Goal: Task Accomplishment & Management: Manage account settings

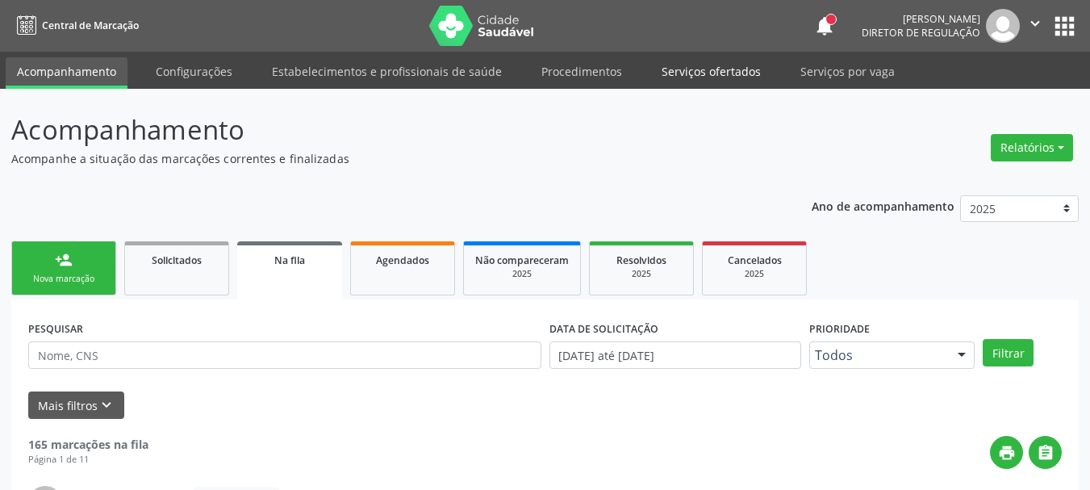
click at [729, 61] on link "Serviços ofertados" at bounding box center [711, 71] width 122 height 28
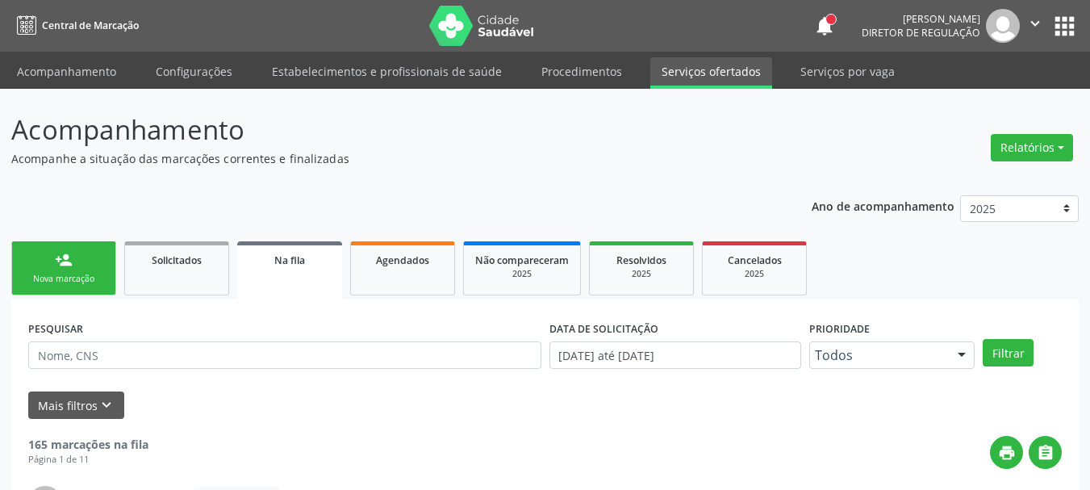
select select "8"
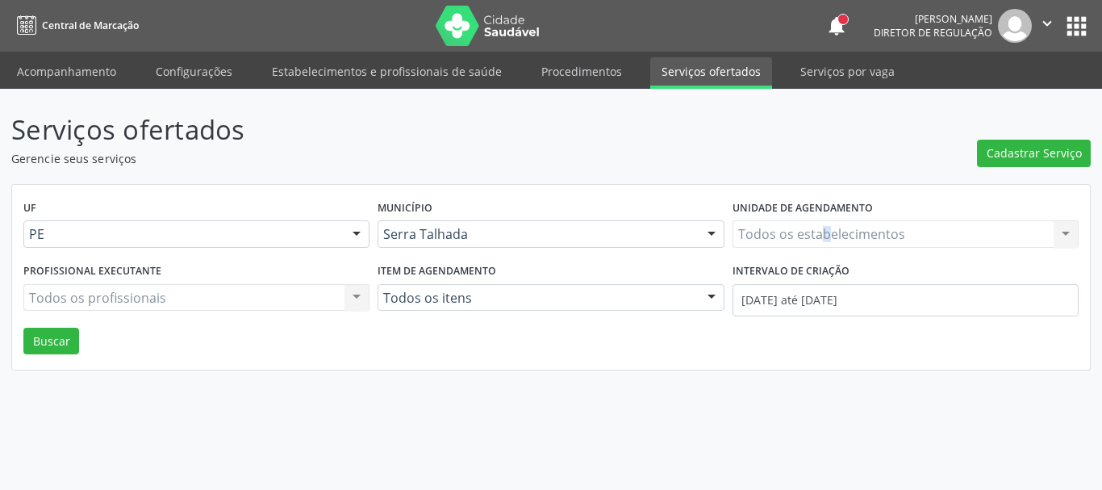
click at [823, 239] on div "Todos os estabelecimentos Todos os estabelecimentos Nenhum resultado encontrado…" at bounding box center [906, 233] width 346 height 27
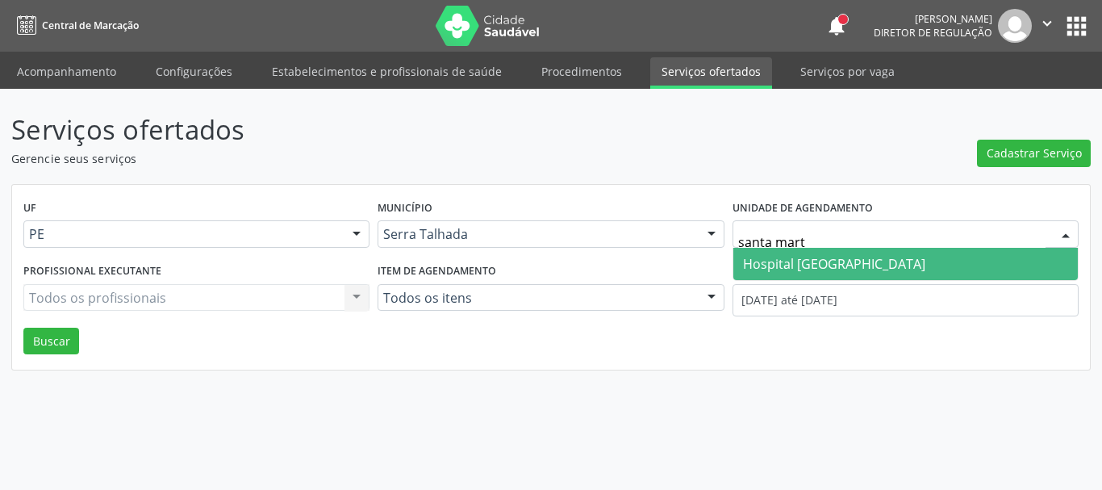
type input "santa marta"
click at [826, 256] on span "Hospital [GEOGRAPHIC_DATA]" at bounding box center [834, 264] width 182 height 18
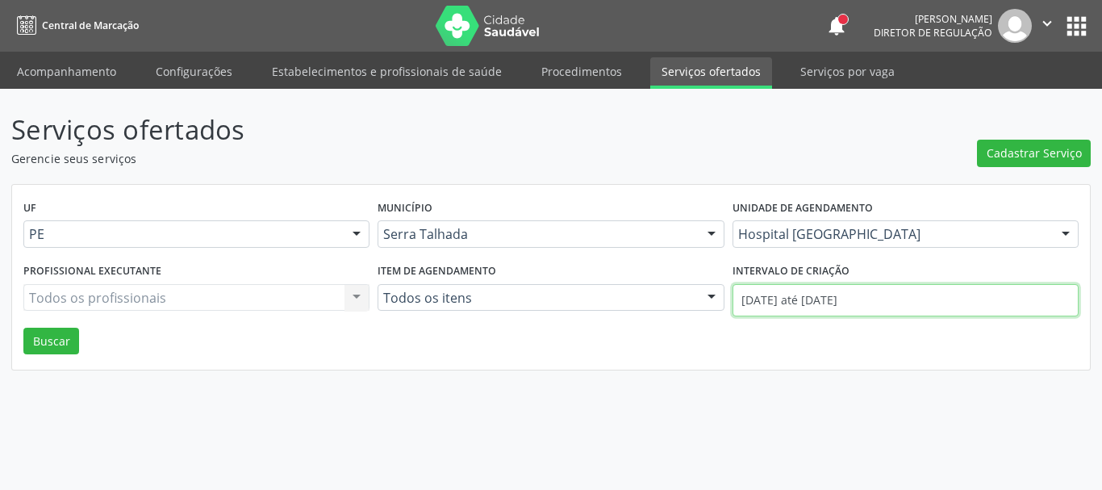
click at [815, 288] on input "01/09/2025 até 24/09/2025" at bounding box center [906, 300] width 346 height 32
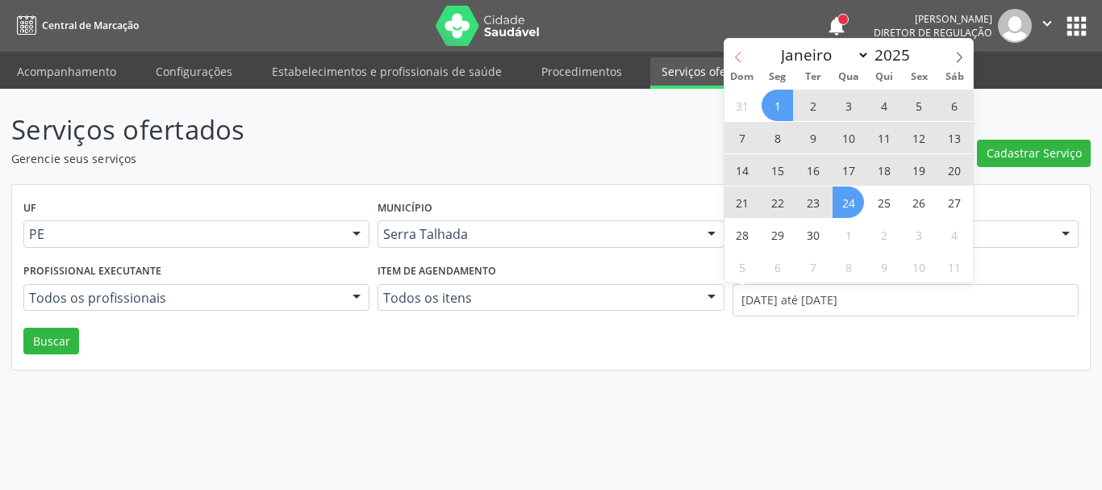
click at [743, 48] on span at bounding box center [738, 52] width 27 height 27
select select "7"
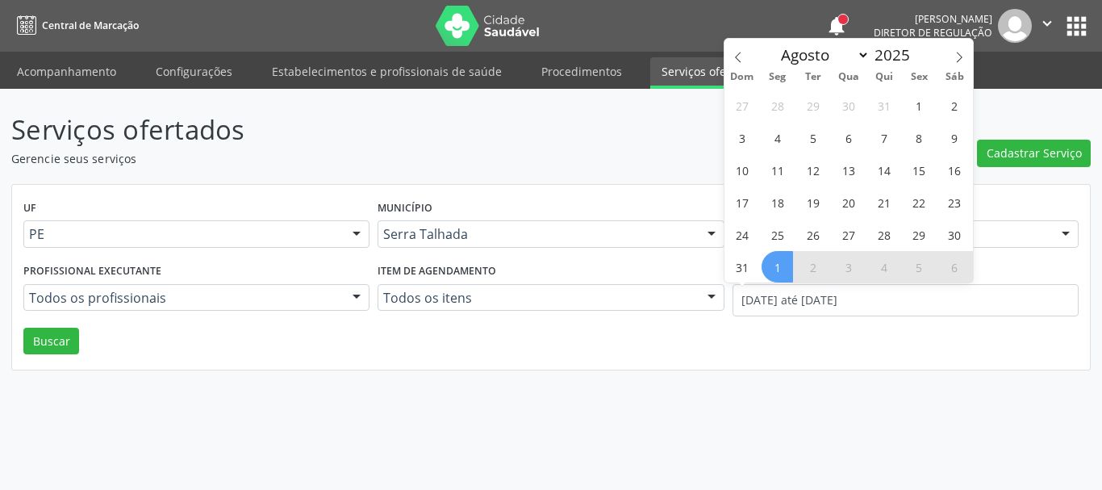
click at [909, 124] on div "27 28 29 30 31 1 2 3 4 5 6 7 8 9 10 11 12 13 14 15 16 17 18 19 20 21 22 23 24 2…" at bounding box center [849, 186] width 249 height 194
click at [917, 108] on span "1" at bounding box center [919, 105] width 31 height 31
type input "01/08/2025"
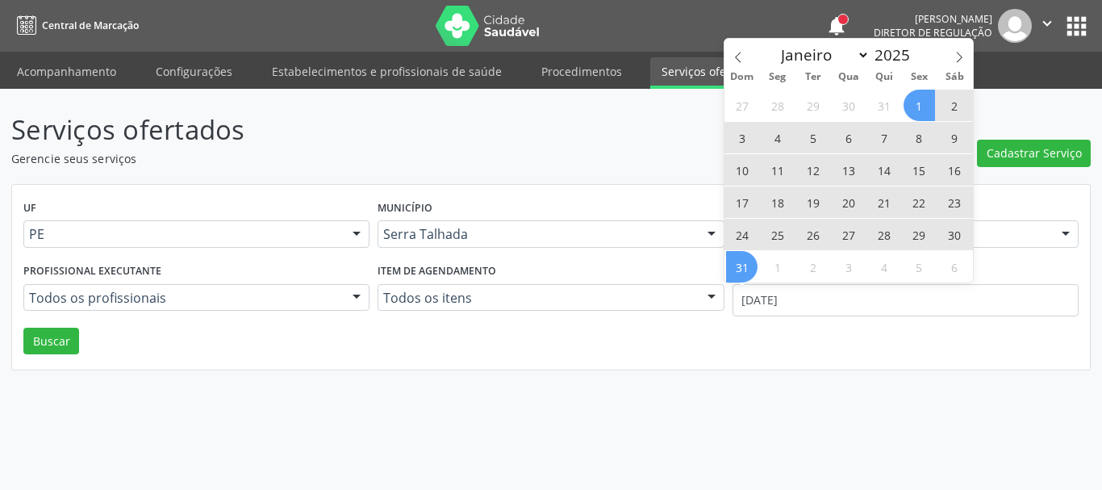
click at [741, 269] on span "31" at bounding box center [741, 266] width 31 height 31
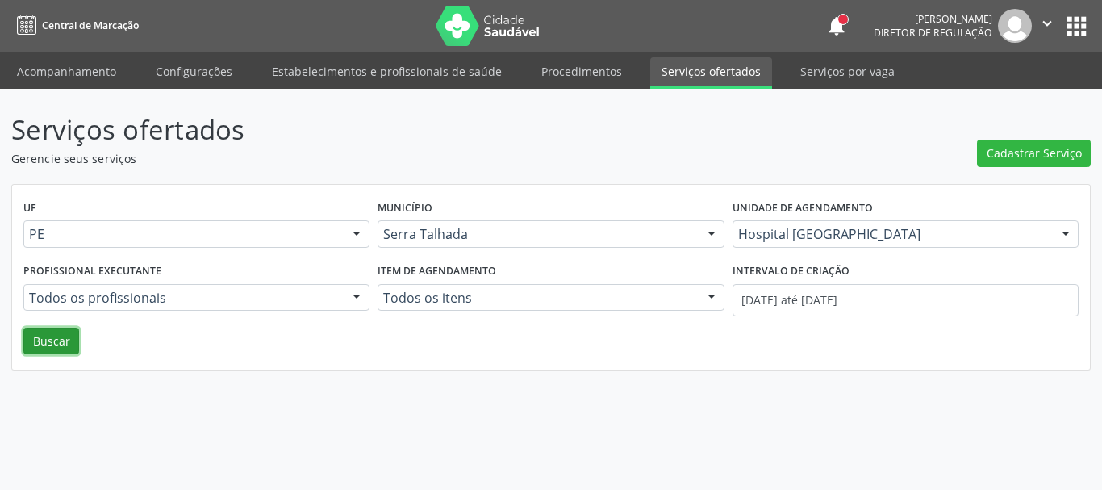
click at [60, 353] on button "Buscar" at bounding box center [51, 341] width 56 height 27
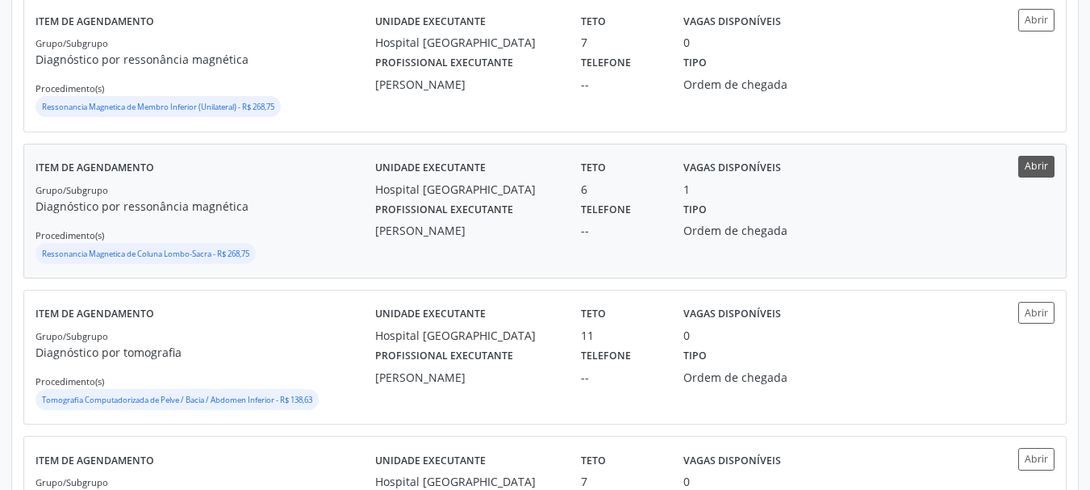
scroll to position [558, 0]
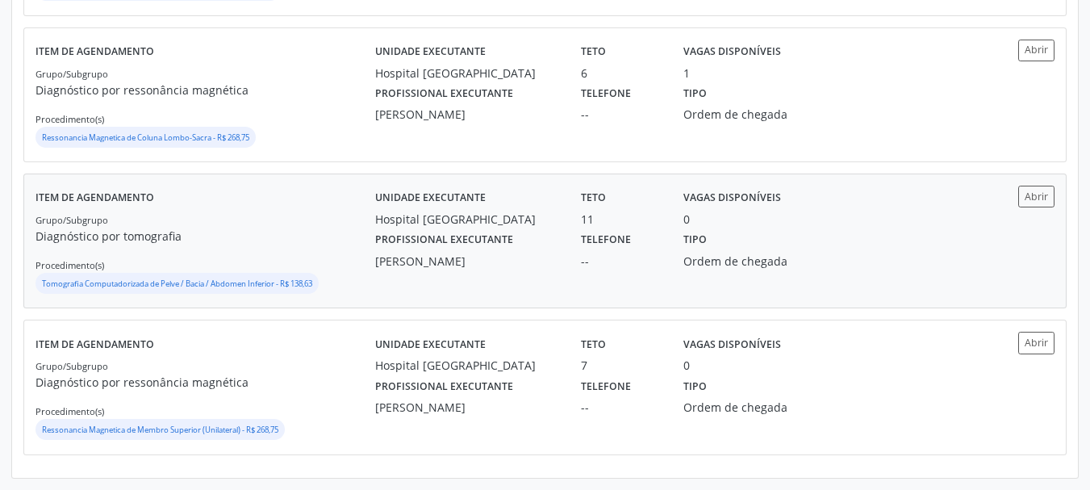
click at [1032, 208] on div "Abrir" at bounding box center [1012, 241] width 85 height 111
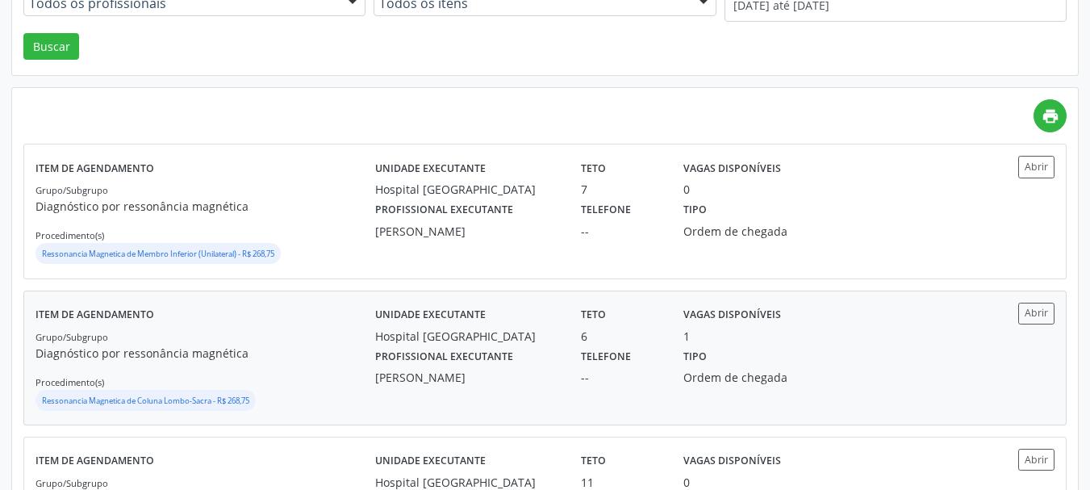
scroll to position [323, 0]
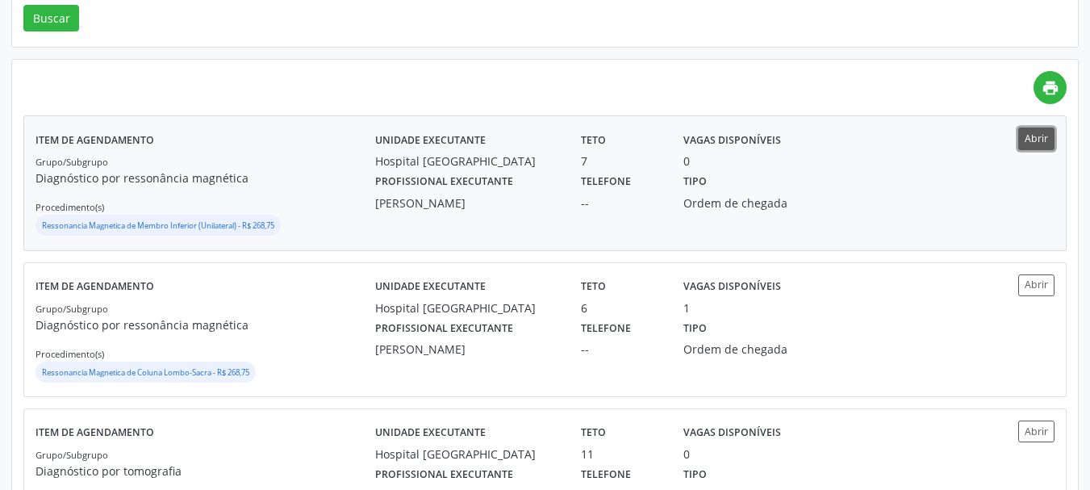
click at [1027, 134] on button "Abrir" at bounding box center [1036, 139] width 36 height 22
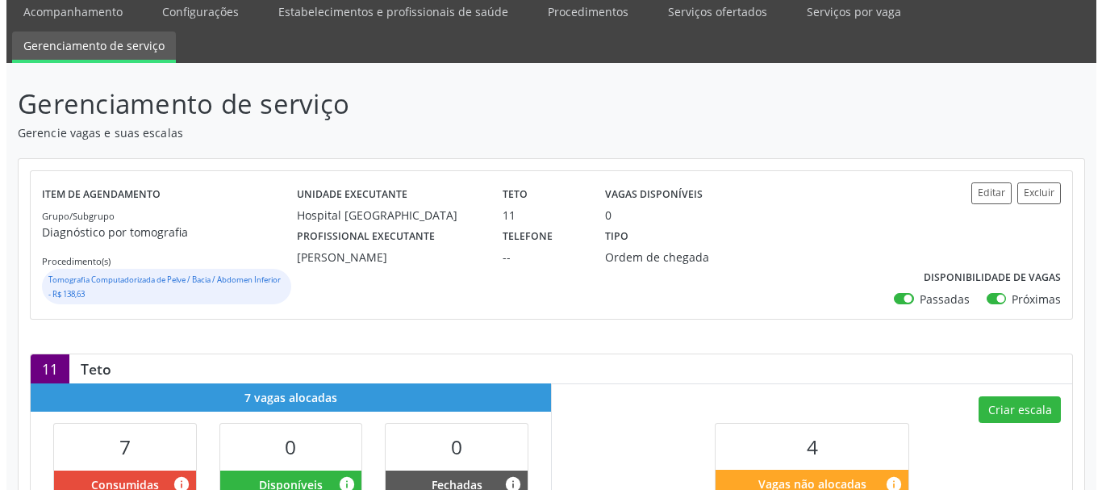
scroll to position [161, 0]
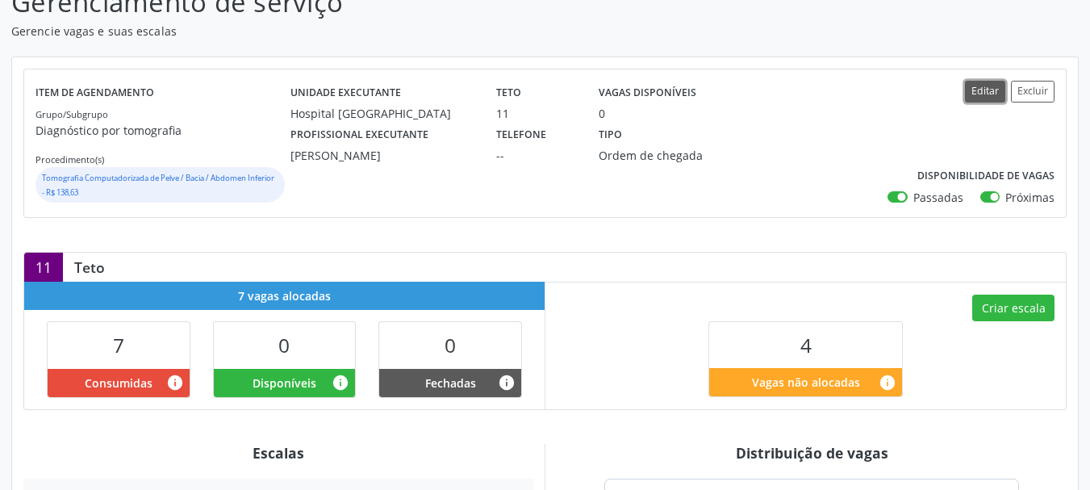
click at [976, 91] on button "Editar" at bounding box center [985, 92] width 40 height 22
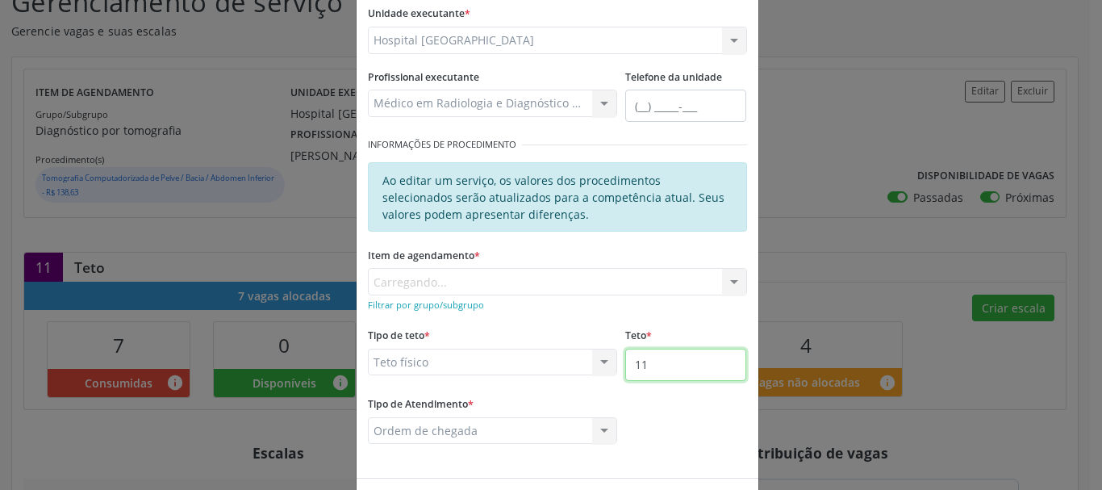
click at [672, 368] on input "11" at bounding box center [685, 365] width 121 height 32
type input "12"
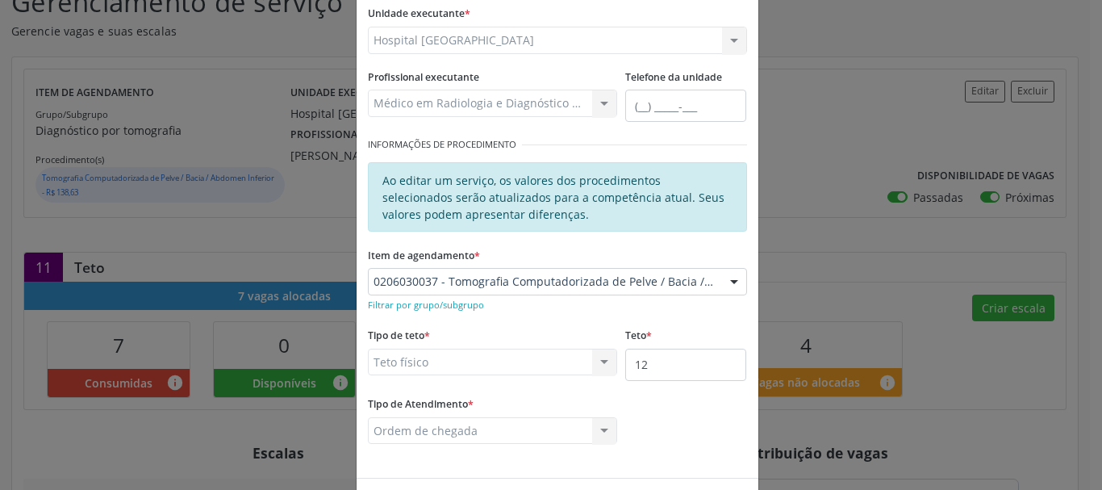
click at [801, 300] on div "Editar Serviço × Informações de Local UF * PE PE Nenhum resultado encontrado pa…" at bounding box center [551, 245] width 1102 height 490
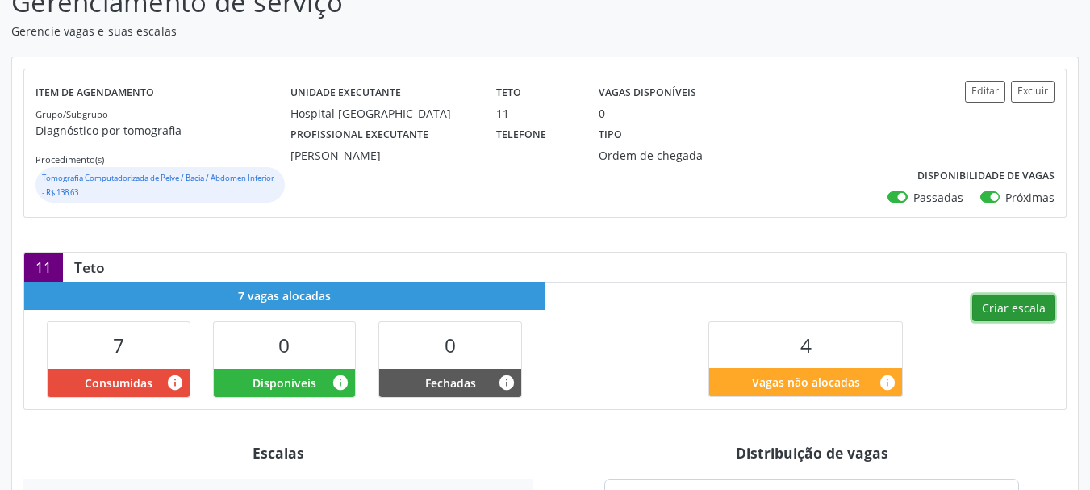
click at [1003, 308] on button "Criar escala" at bounding box center [1013, 308] width 82 height 27
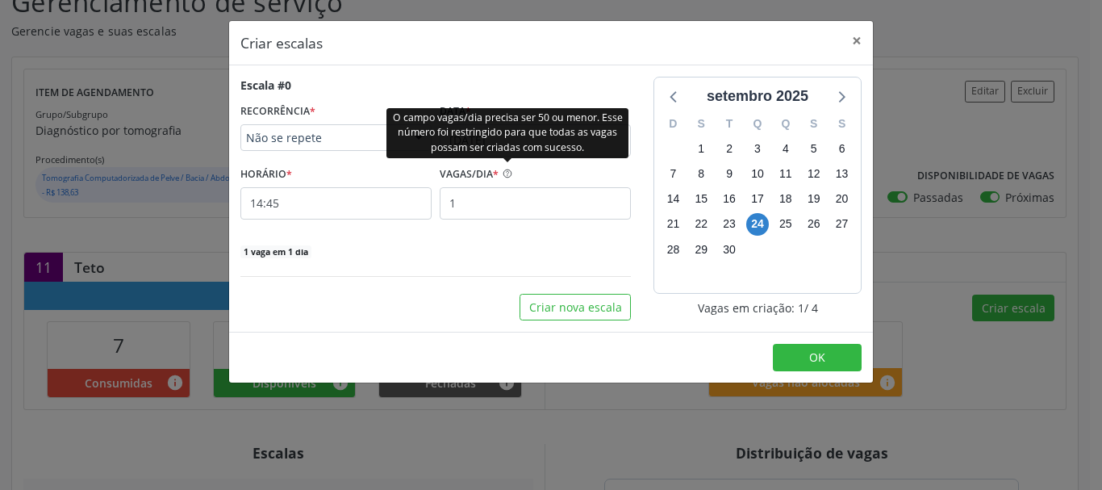
click at [516, 144] on div "O campo vagas/dia precisa ser 50 ou menor. Esse número foi restringido para que…" at bounding box center [508, 132] width 242 height 50
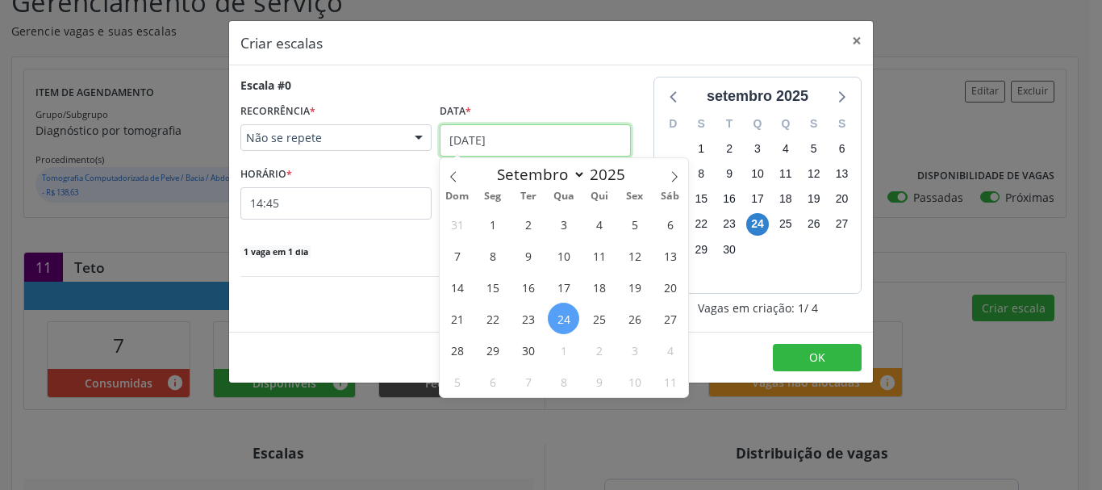
click at [467, 146] on input "[DATE]" at bounding box center [535, 140] width 191 height 32
click at [597, 318] on span "25" at bounding box center [598, 318] width 31 height 31
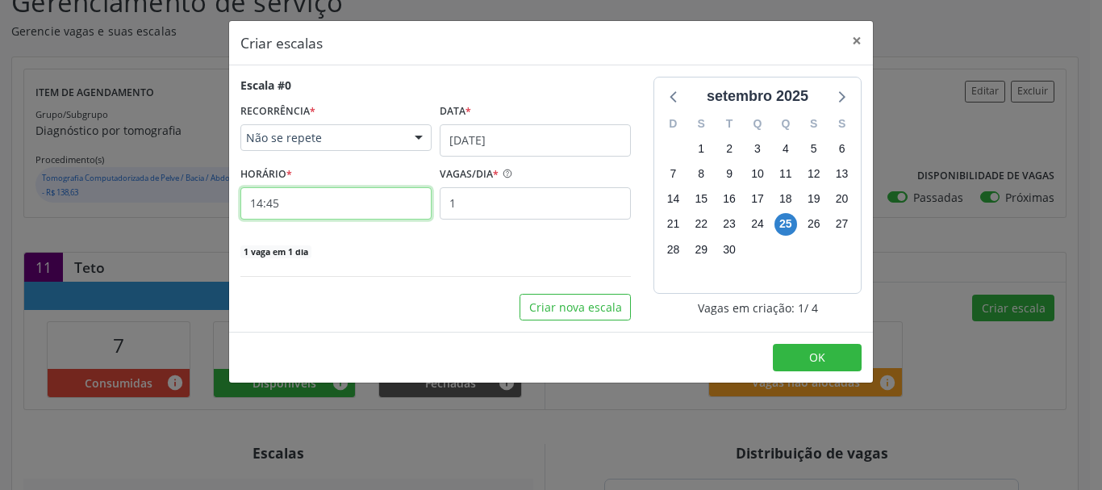
click at [320, 211] on input "14:45" at bounding box center [335, 203] width 191 height 32
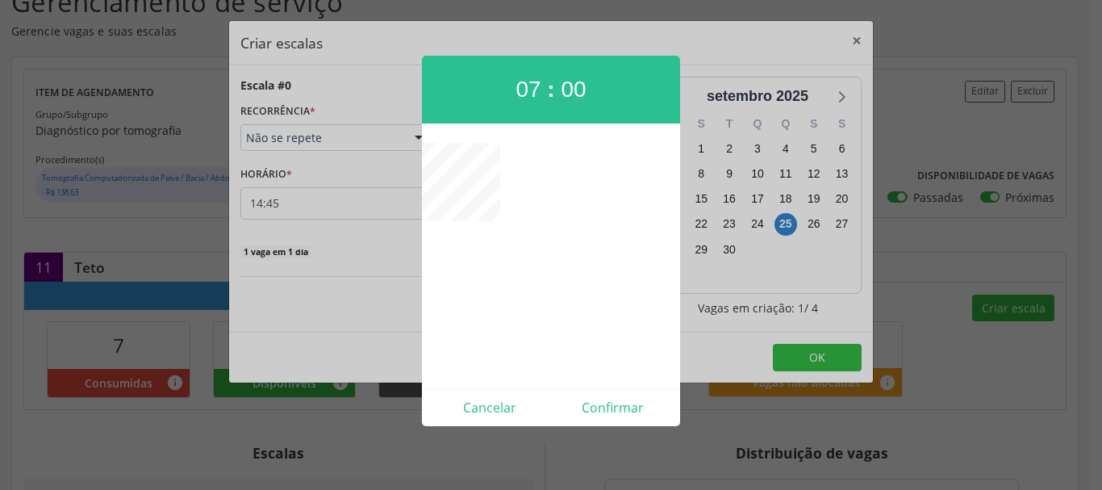
click at [788, 368] on div at bounding box center [551, 245] width 1102 height 490
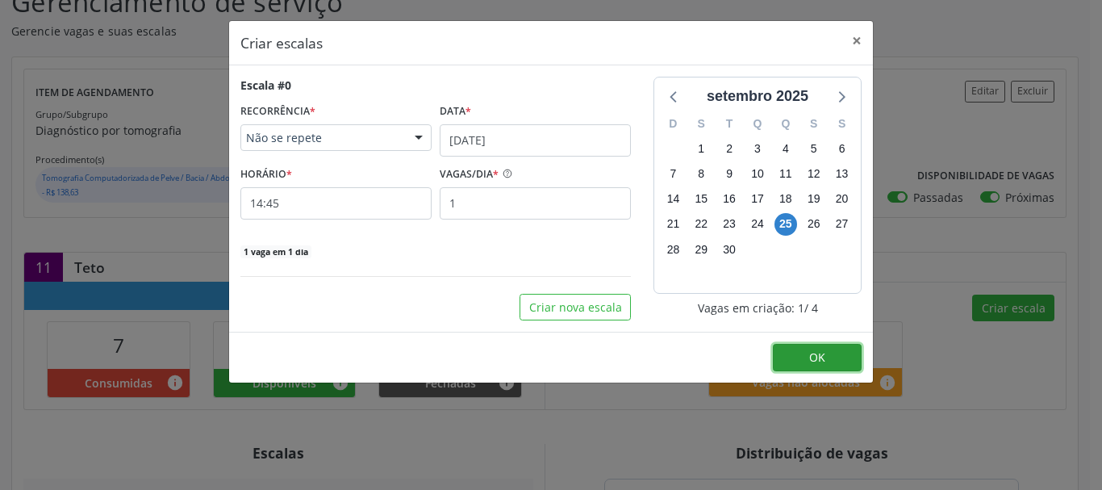
click at [795, 351] on button "OK" at bounding box center [817, 357] width 89 height 27
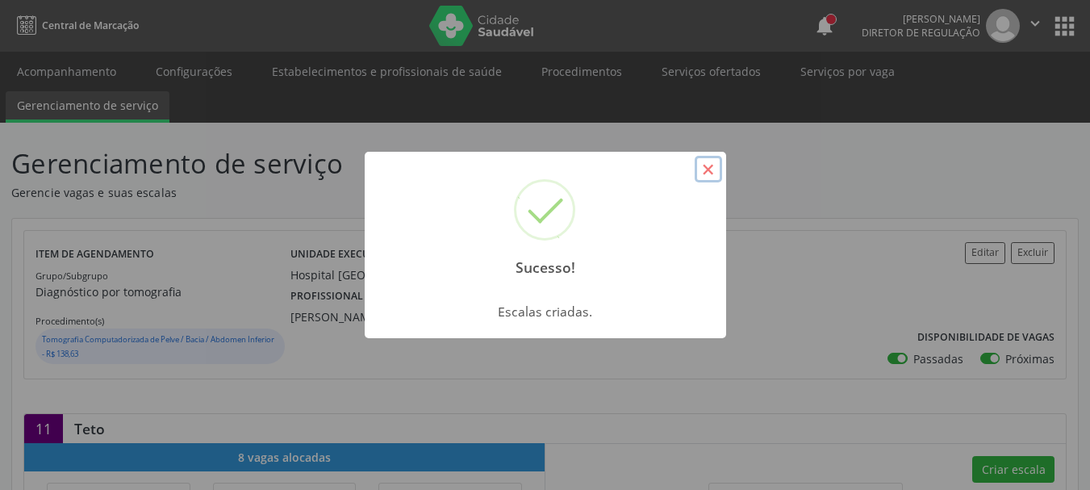
click at [700, 166] on button "×" at bounding box center [708, 169] width 27 height 27
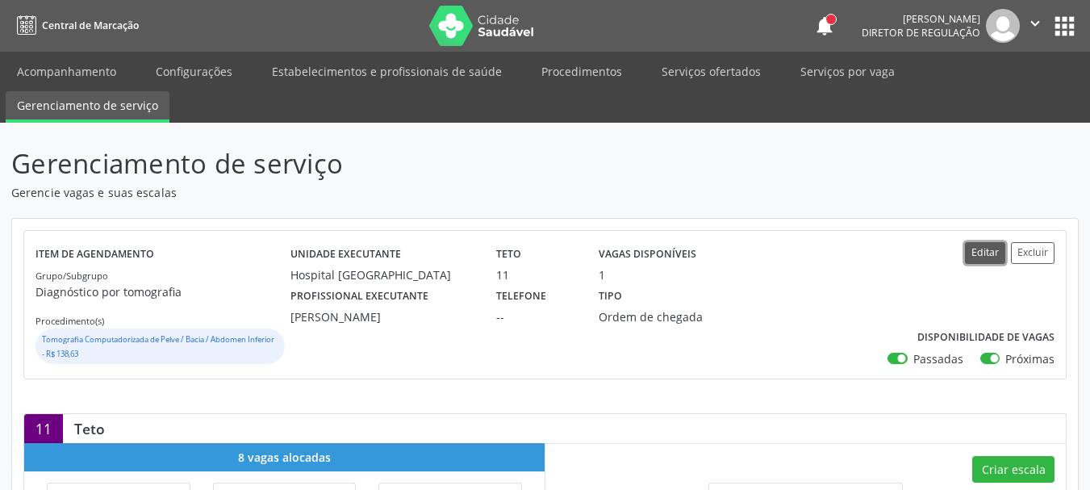
click at [979, 251] on button "Editar" at bounding box center [985, 253] width 40 height 22
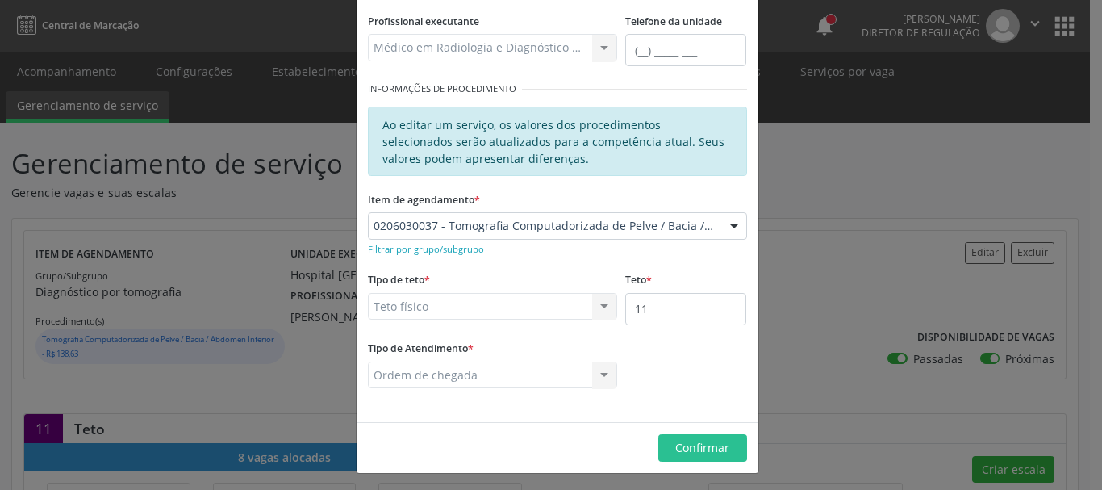
scroll to position [220, 0]
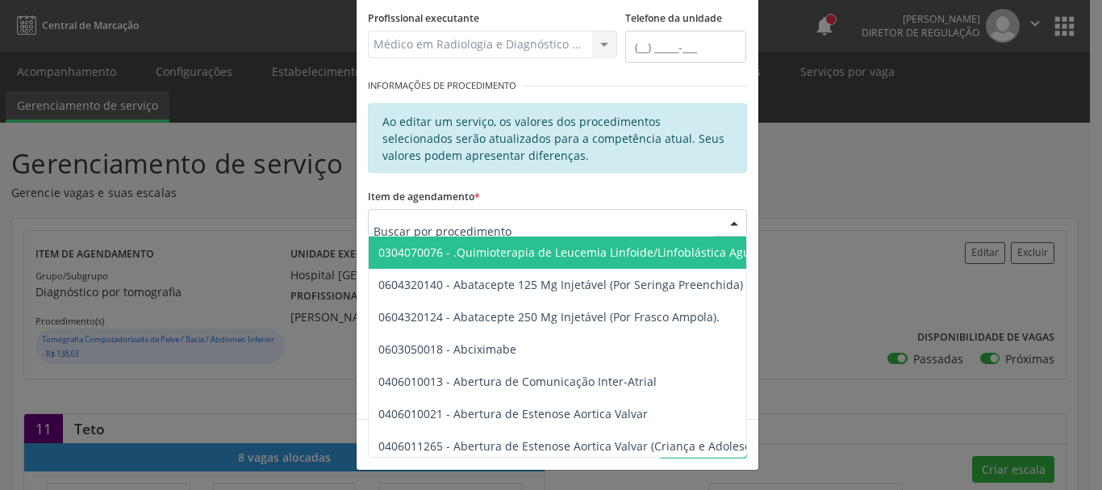
click at [730, 213] on div at bounding box center [734, 223] width 24 height 27
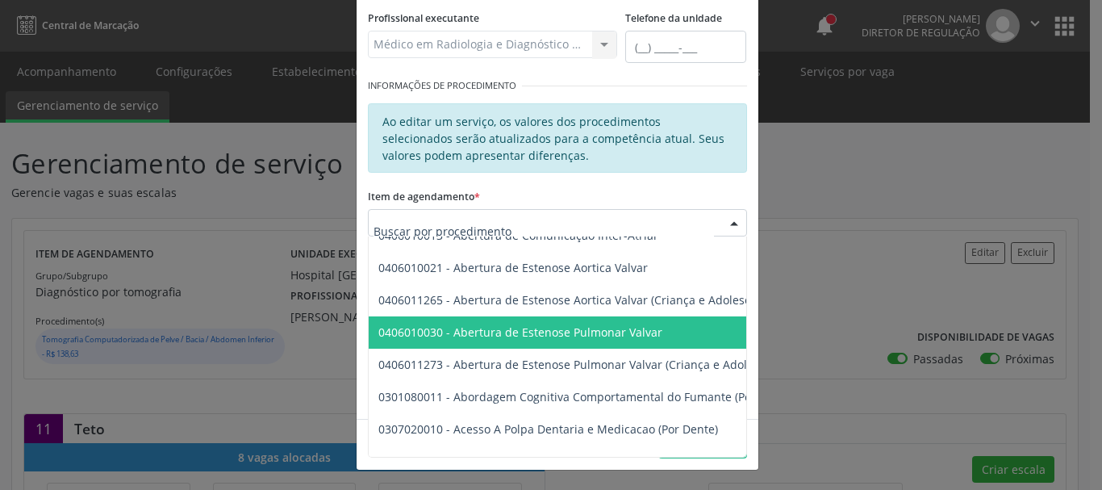
scroll to position [161, 0]
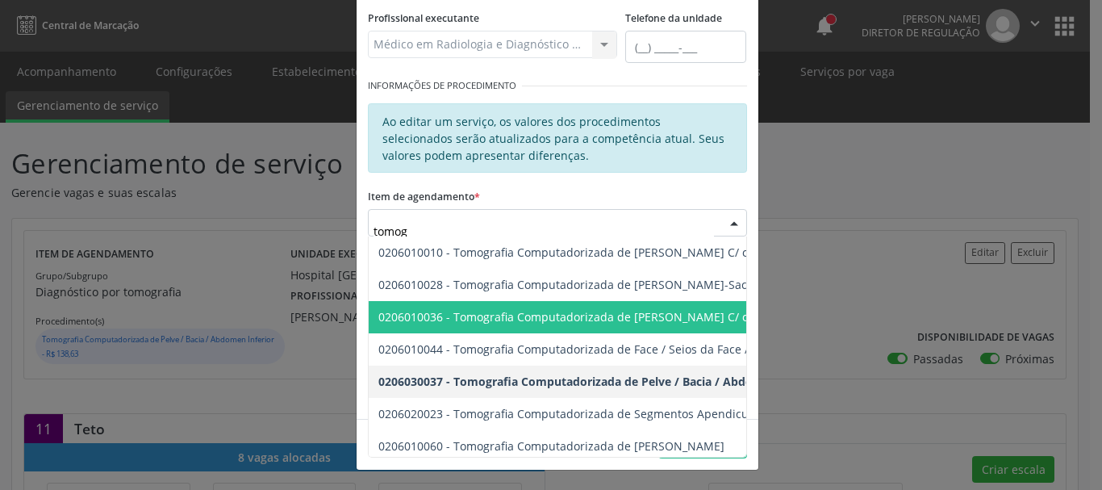
type input "tomogr"
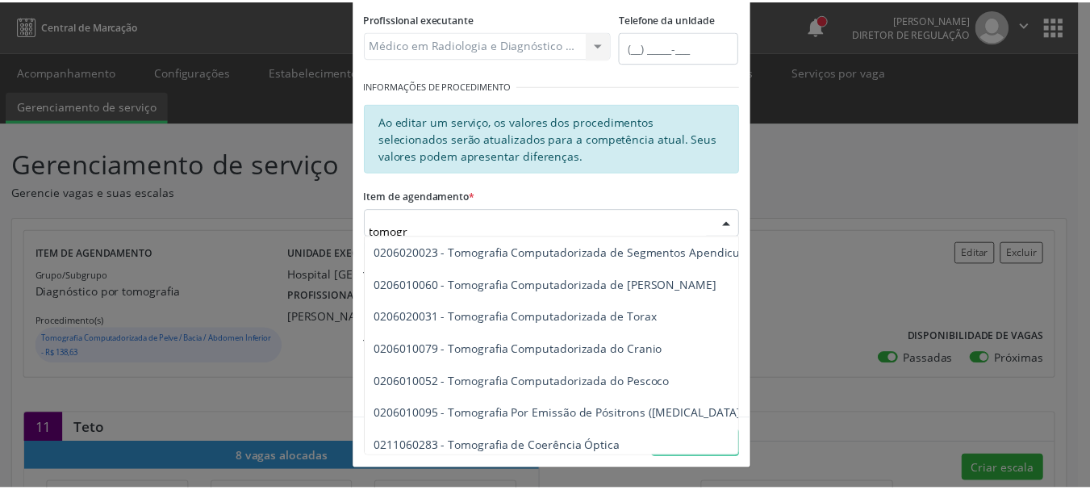
scroll to position [323, 0]
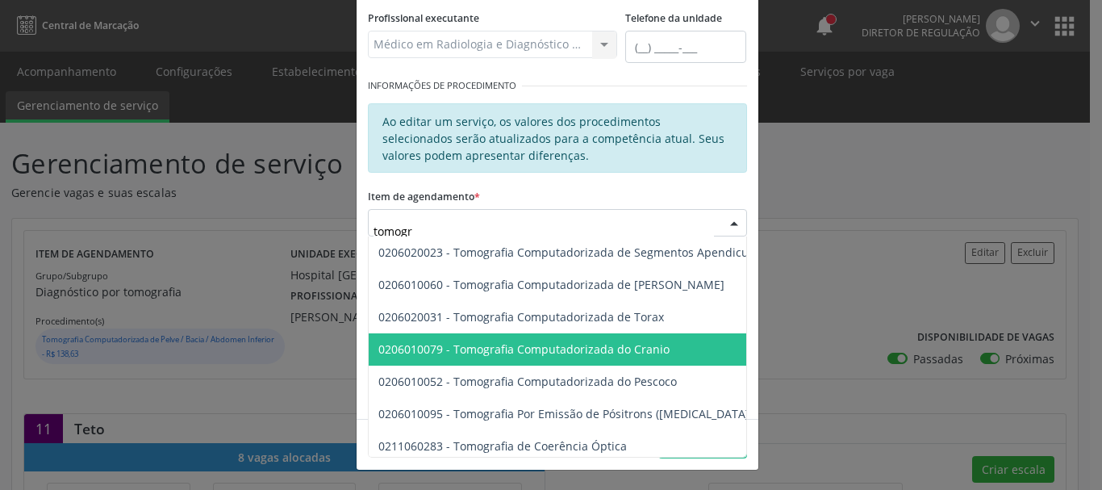
click at [567, 346] on span "0206010079 - Tomografia Computadorizada do Cranio" at bounding box center [523, 348] width 291 height 15
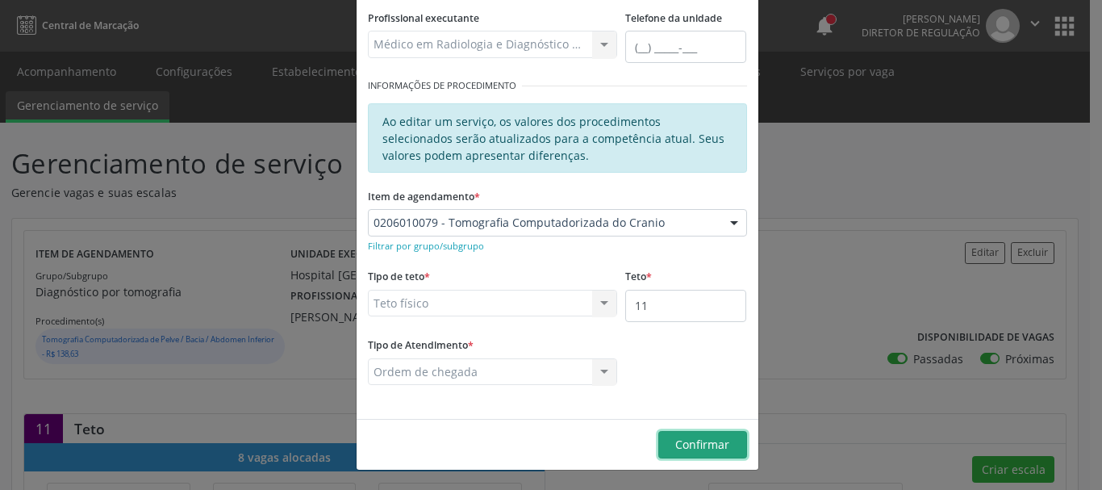
click at [664, 438] on button "Confirmar" at bounding box center [702, 444] width 89 height 27
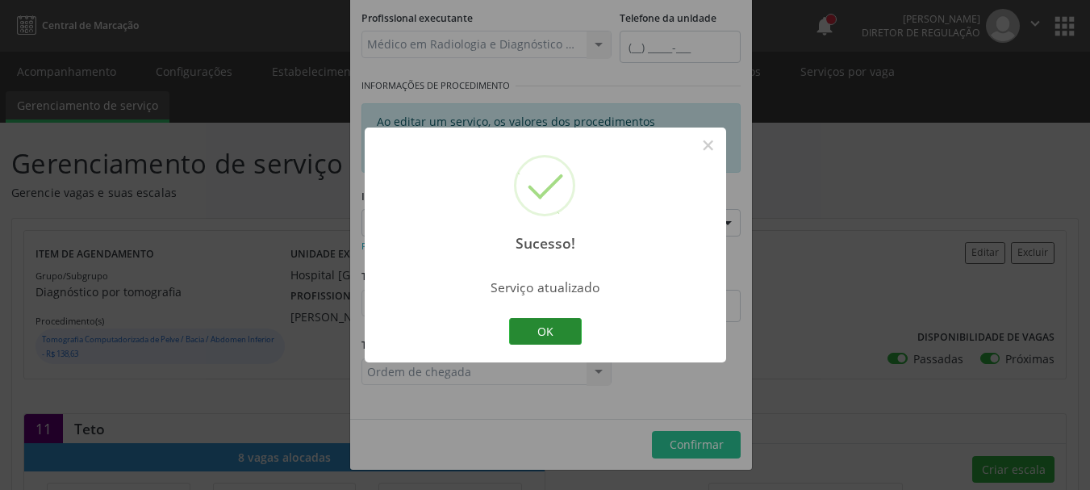
click at [536, 328] on button "OK" at bounding box center [545, 331] width 73 height 27
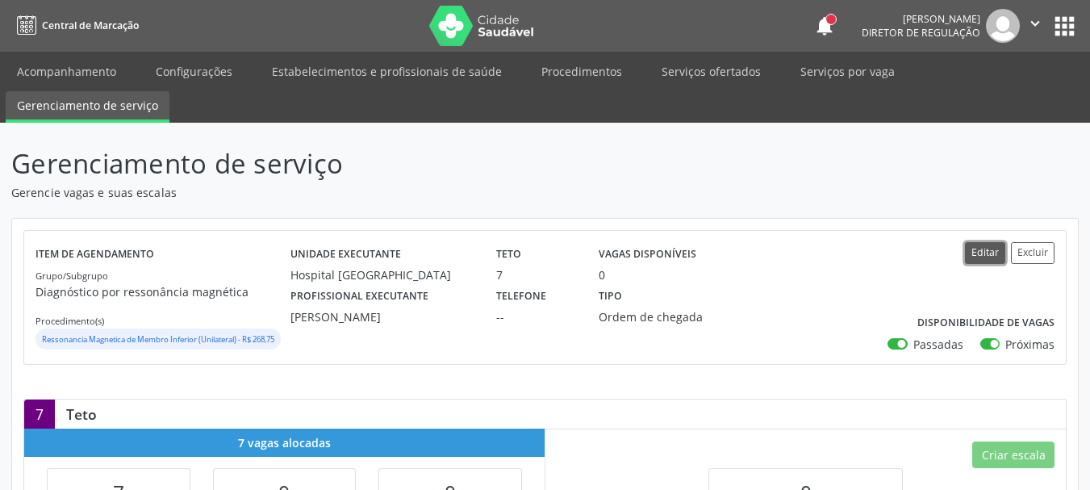
click at [987, 244] on button "Editar" at bounding box center [985, 253] width 40 height 22
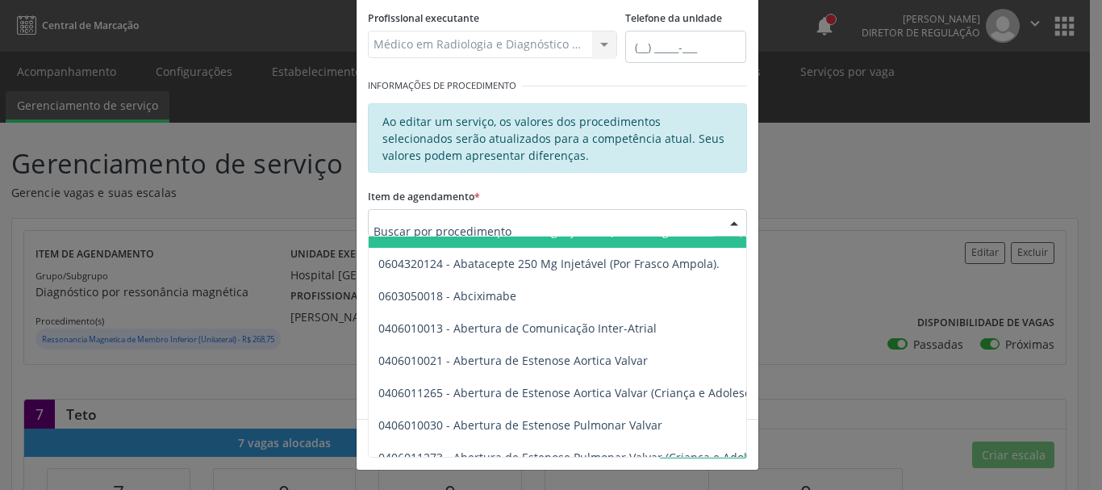
scroll to position [81, 0]
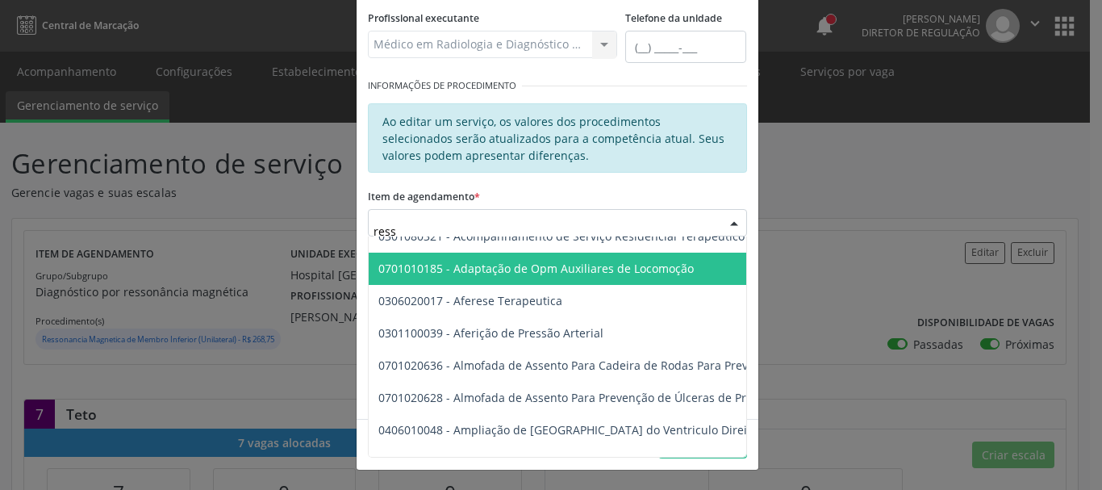
type input "resso"
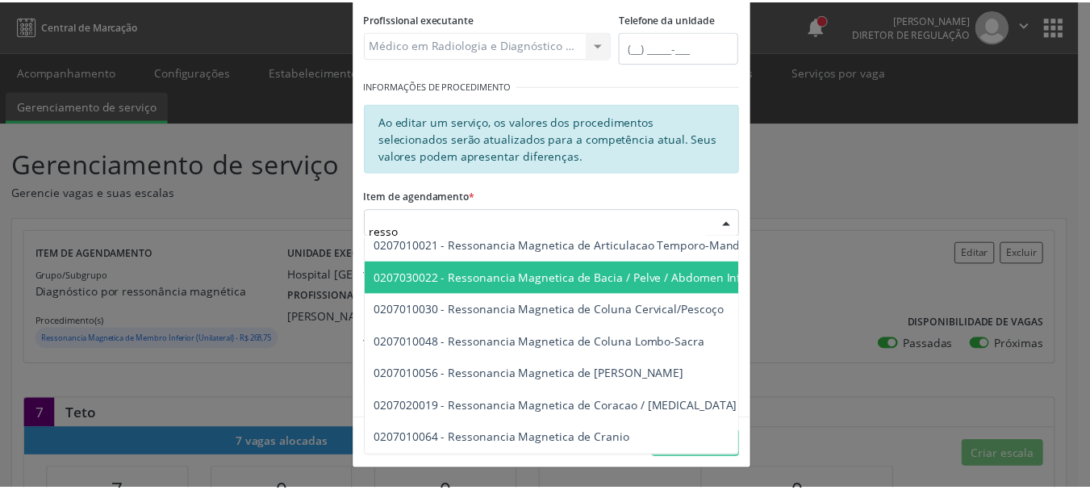
scroll to position [161, 0]
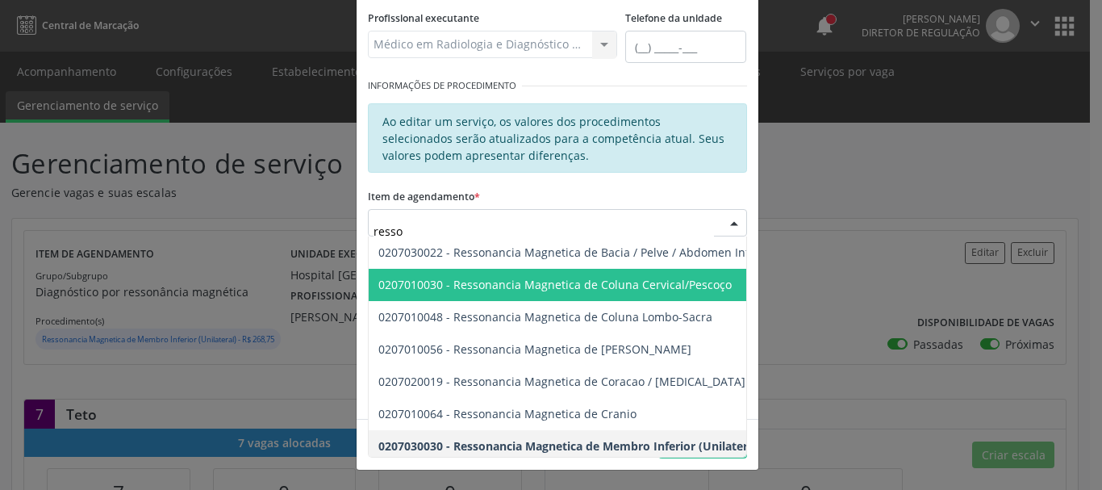
click at [688, 292] on span "0207010030 - Ressonancia Magnetica de Coluna Cervical/Pescoço" at bounding box center [730, 285] width 722 height 32
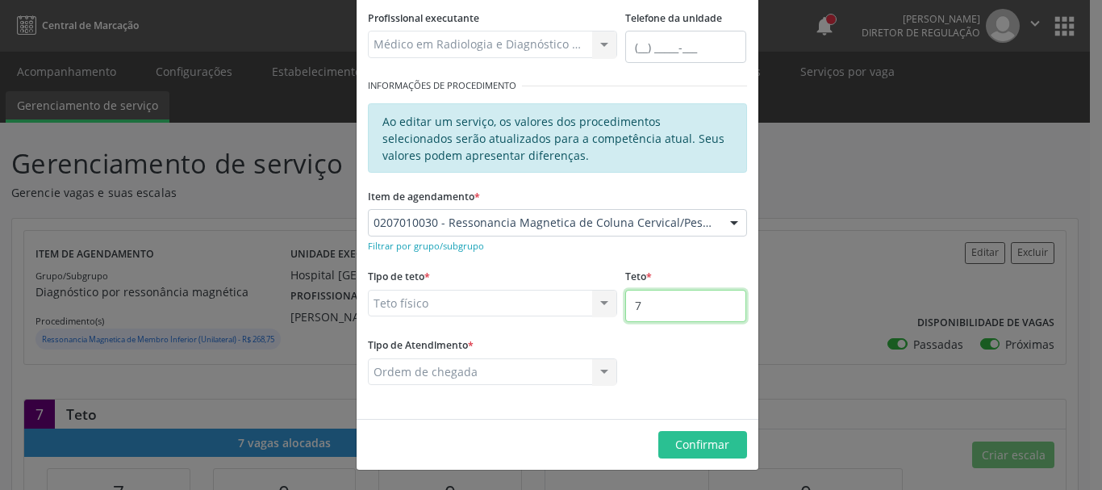
click at [678, 291] on input "7" at bounding box center [685, 306] width 121 height 32
type input "8"
click at [697, 434] on button "Confirmar" at bounding box center [702, 444] width 89 height 27
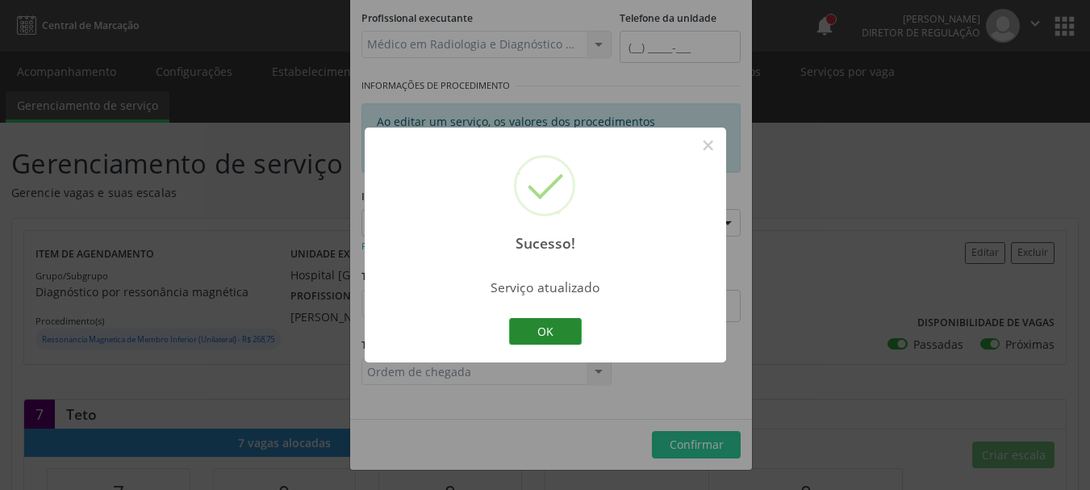
click at [550, 333] on button "OK" at bounding box center [545, 331] width 73 height 27
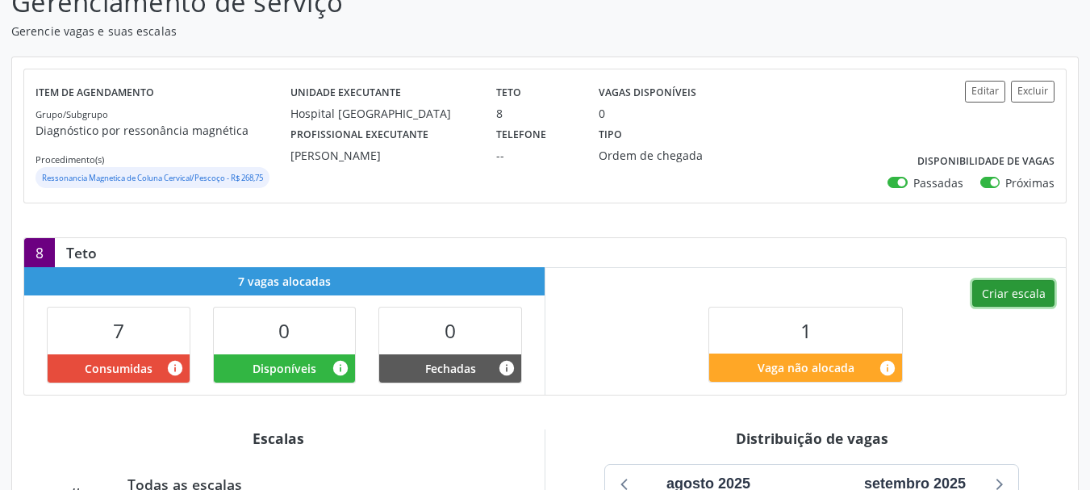
click at [1007, 295] on button "Criar escala" at bounding box center [1013, 293] width 82 height 27
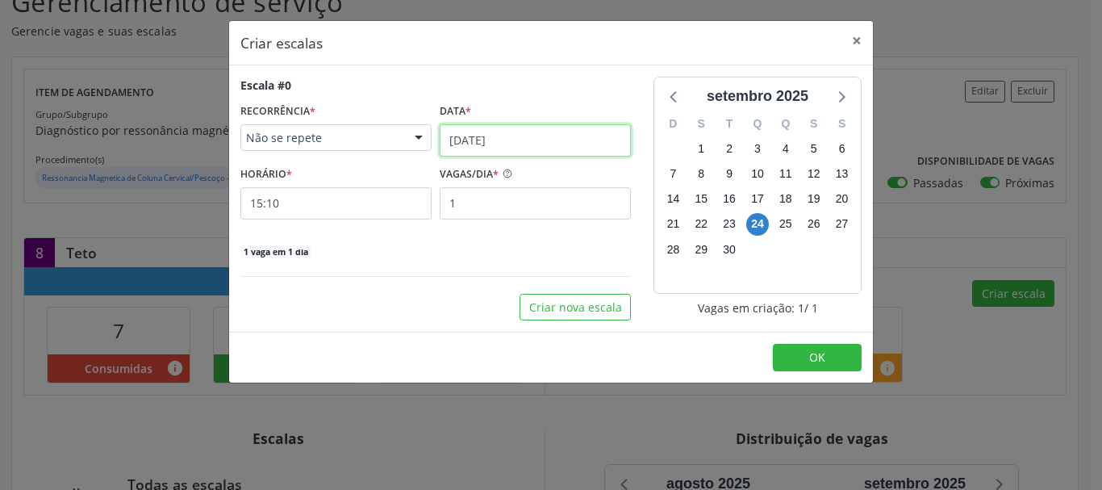
click at [500, 150] on input "[DATE]" at bounding box center [535, 140] width 191 height 32
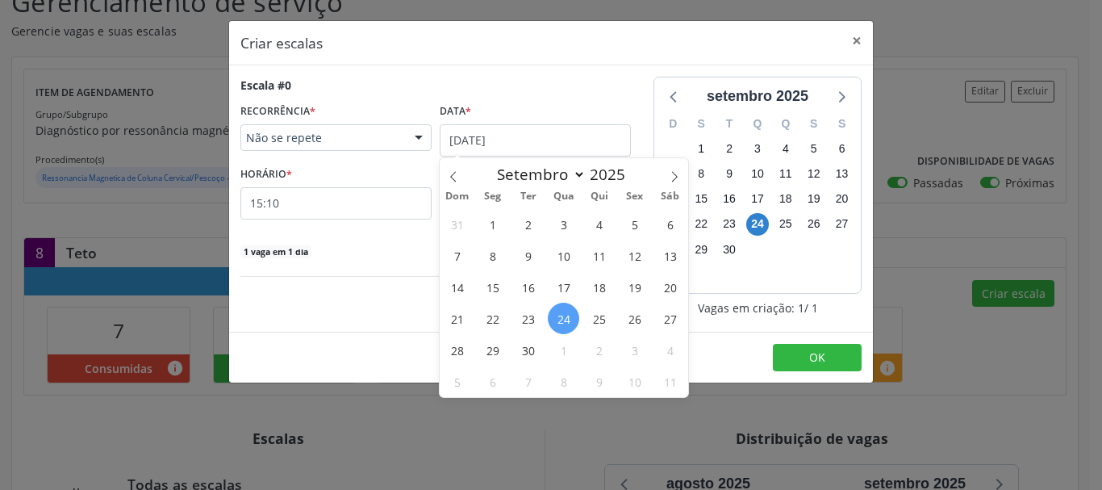
click at [436, 186] on div "VAGAS/DIA * 1" at bounding box center [535, 190] width 199 height 57
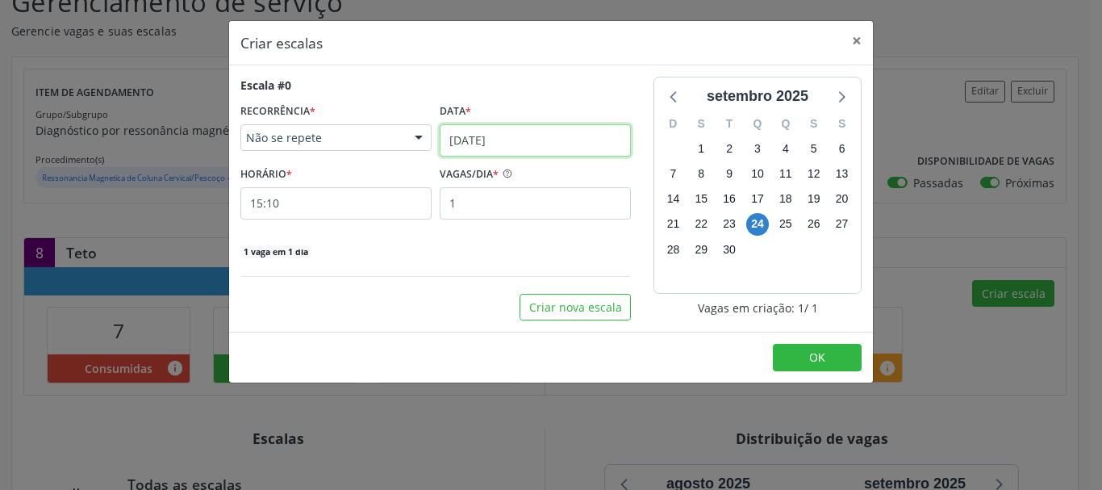
click at [495, 138] on input "[DATE]" at bounding box center [535, 140] width 191 height 32
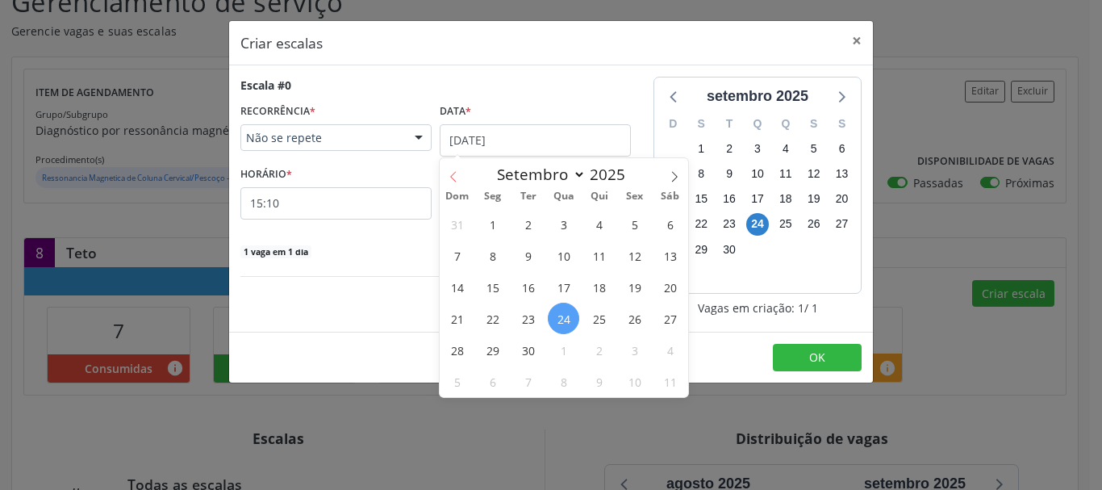
click at [454, 173] on icon at bounding box center [453, 176] width 6 height 10
select select "7"
click at [646, 221] on span "1" at bounding box center [634, 223] width 31 height 31
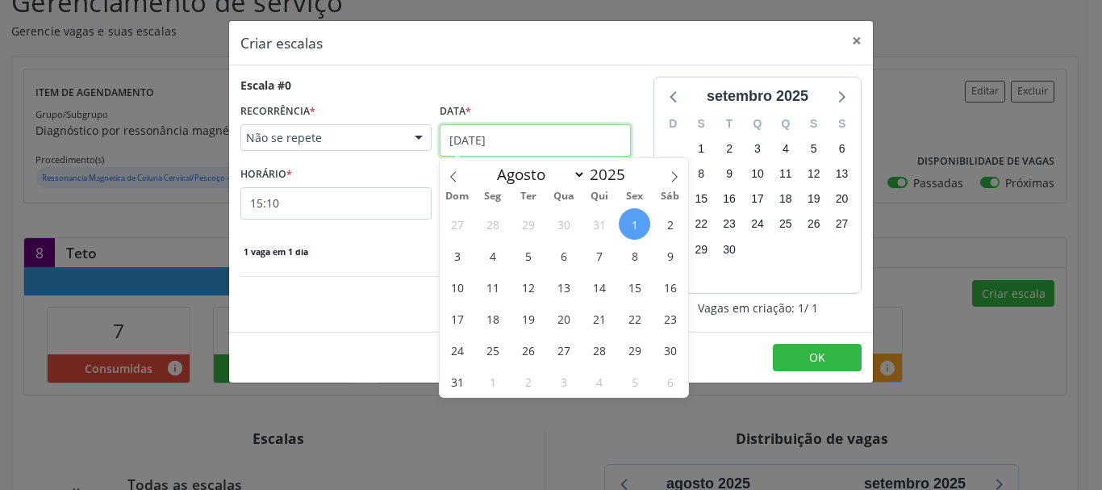
click at [473, 143] on input "01/08/2025" at bounding box center [535, 140] width 191 height 32
click at [675, 180] on icon at bounding box center [674, 176] width 11 height 11
select select "8"
click at [604, 315] on span "25" at bounding box center [598, 318] width 31 height 31
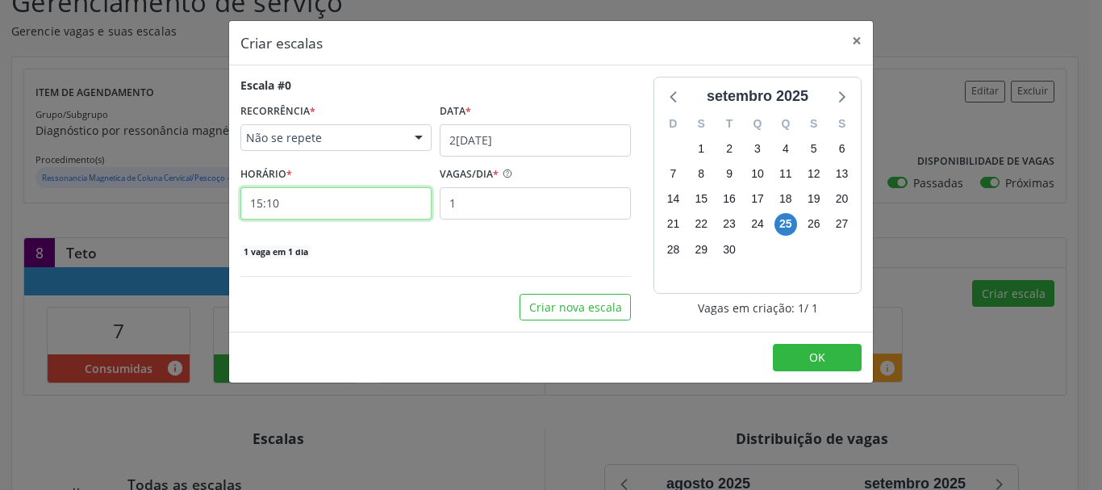
click at [286, 209] on input "15:10" at bounding box center [335, 203] width 191 height 32
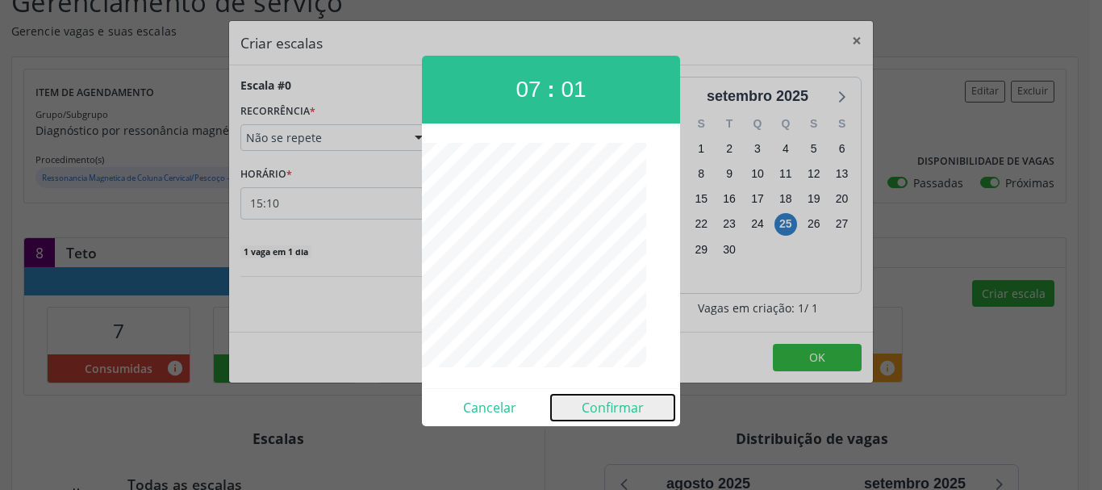
click at [618, 407] on button "Confirmar" at bounding box center [612, 408] width 123 height 26
type input "07:01"
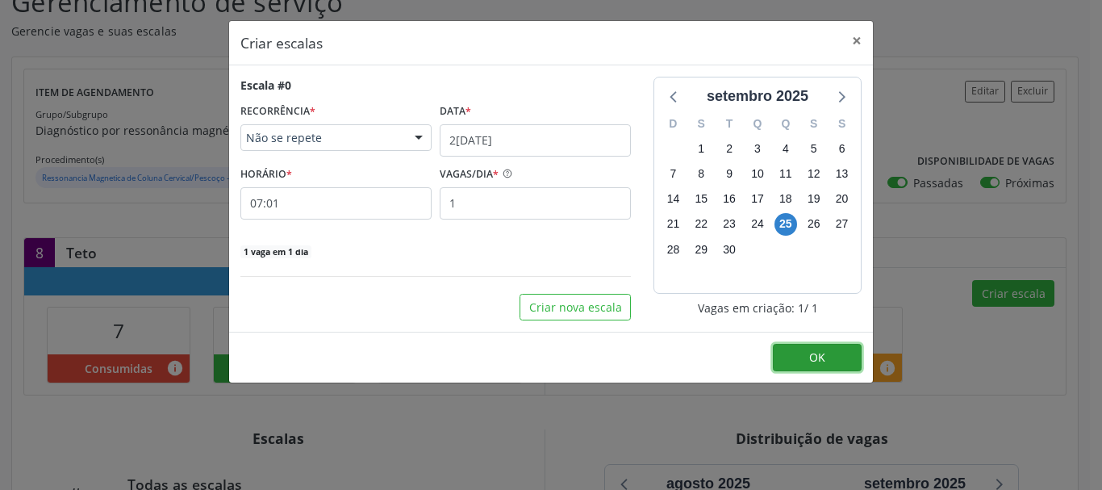
click at [801, 349] on button "OK" at bounding box center [817, 357] width 89 height 27
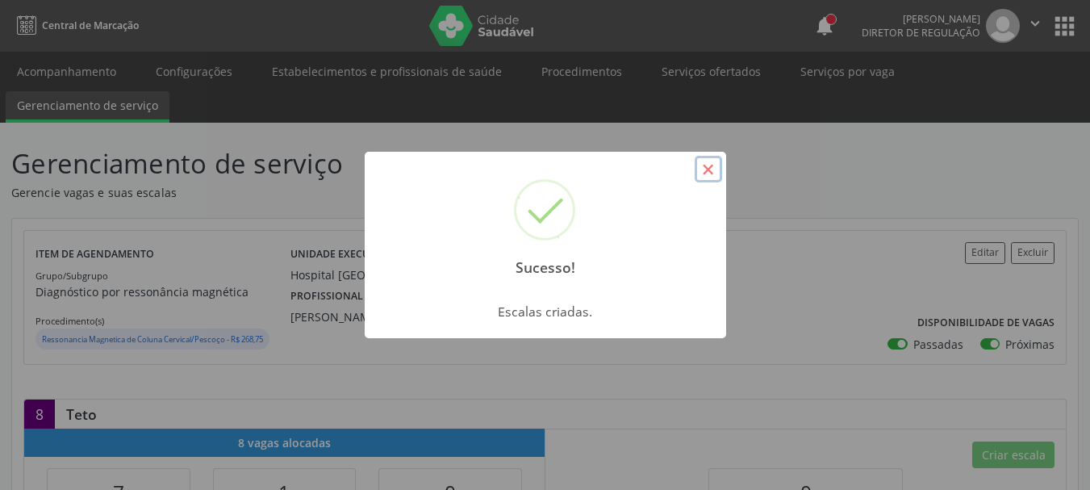
click at [710, 173] on button "×" at bounding box center [708, 169] width 27 height 27
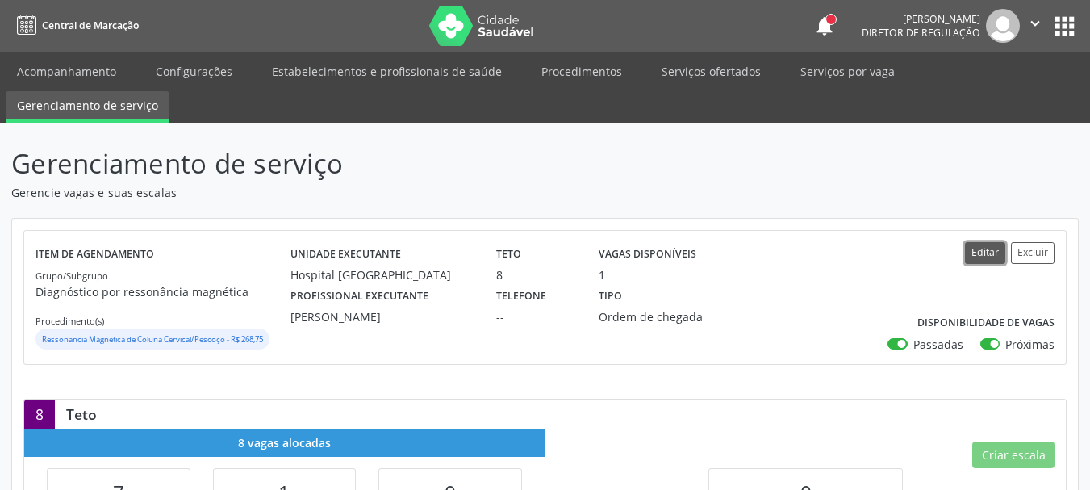
click at [980, 245] on button "Editar" at bounding box center [985, 253] width 40 height 22
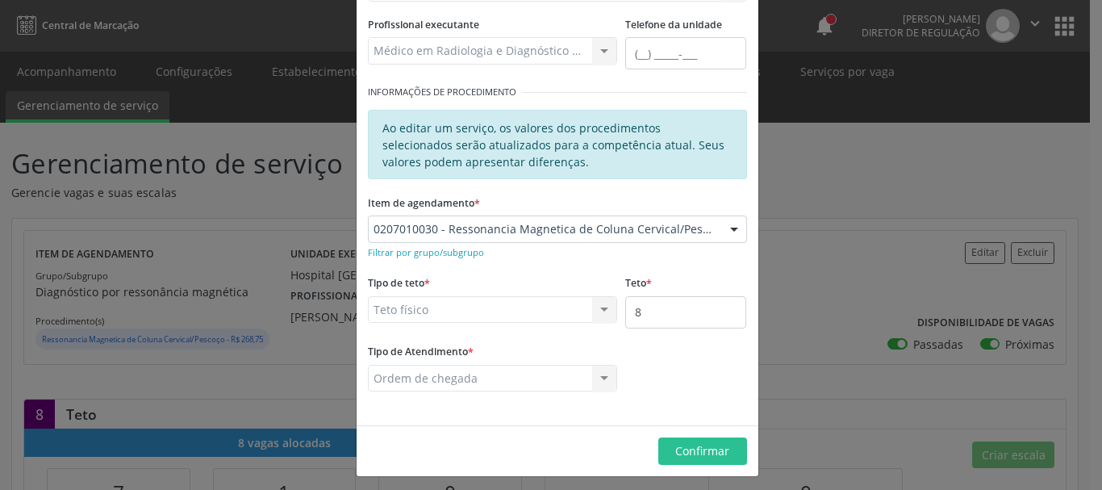
scroll to position [220, 0]
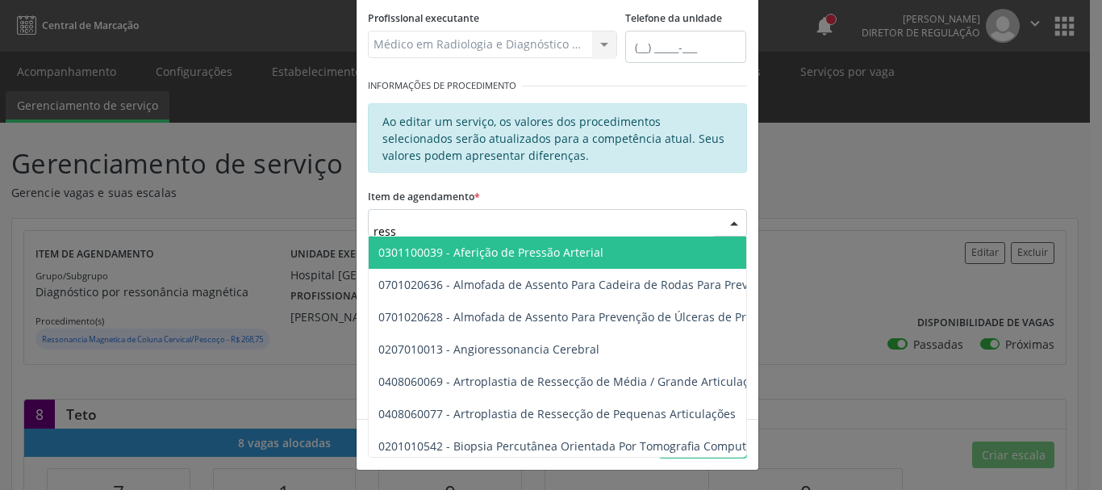
type input "resso"
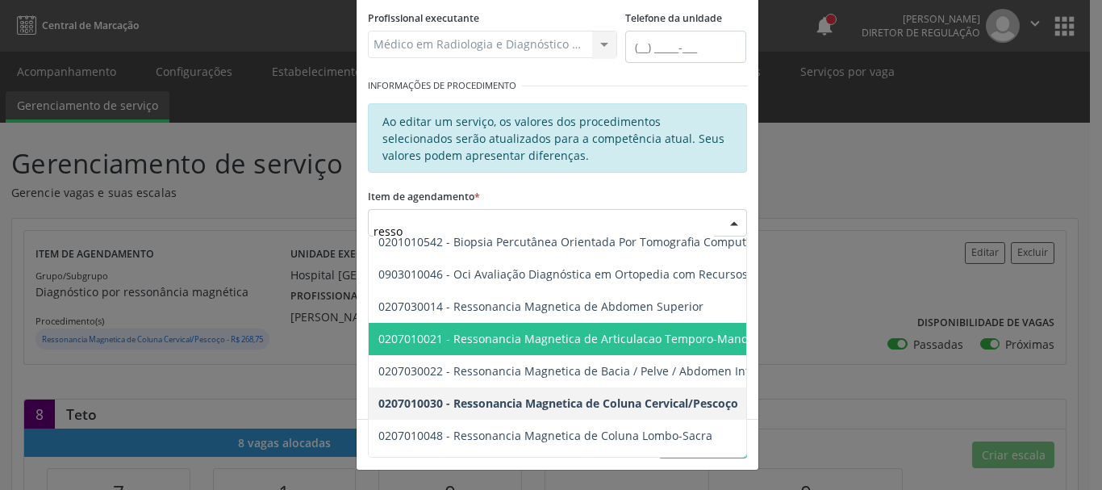
scroll to position [81, 0]
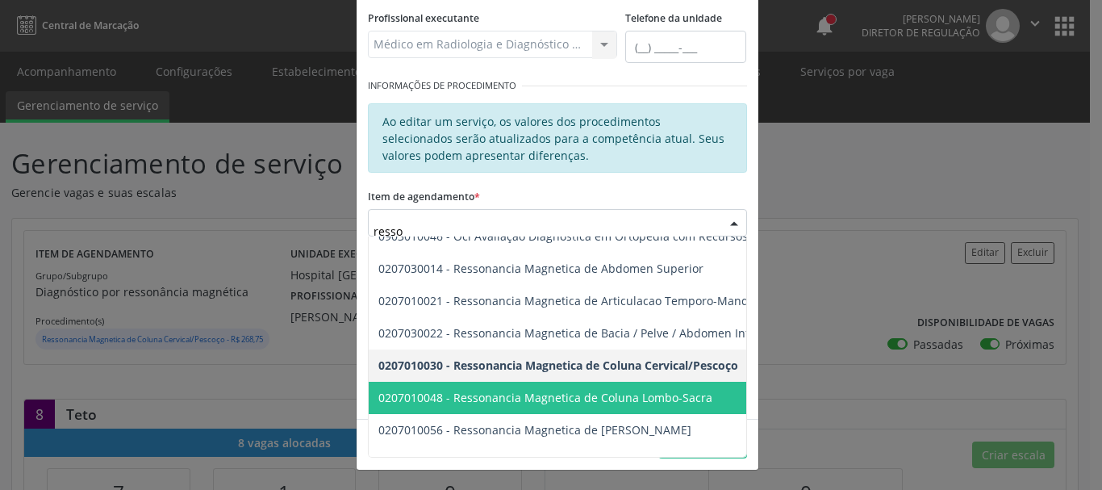
drag, startPoint x: 540, startPoint y: 400, endPoint x: 588, endPoint y: 378, distance: 53.1
click at [539, 401] on span "0207010048 - Ressonancia Magnetica de Coluna Lombo-Sacra" at bounding box center [545, 397] width 334 height 15
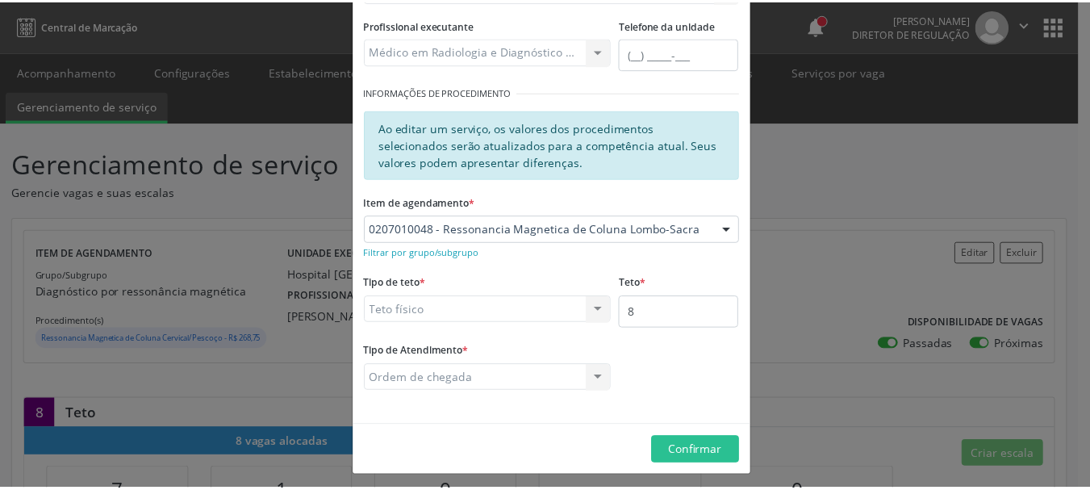
scroll to position [220, 0]
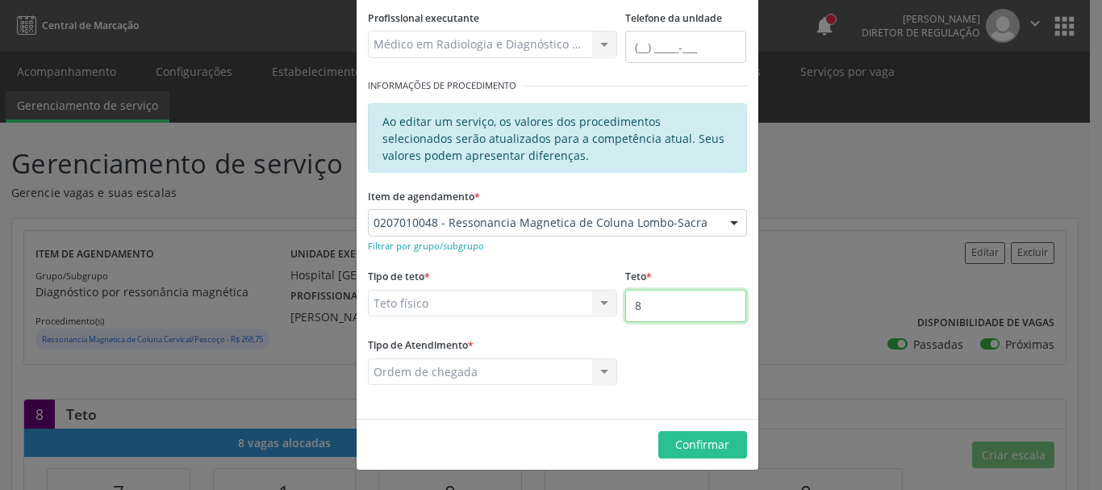
click at [647, 308] on input "8" at bounding box center [685, 306] width 121 height 32
type input "9"
click at [512, 337] on div "Tipo de Atendimento * Ordem de chegada Ordem de chegada Horário agendado Nenhum…" at bounding box center [493, 359] width 250 height 52
click at [681, 441] on span "Confirmar" at bounding box center [702, 444] width 54 height 15
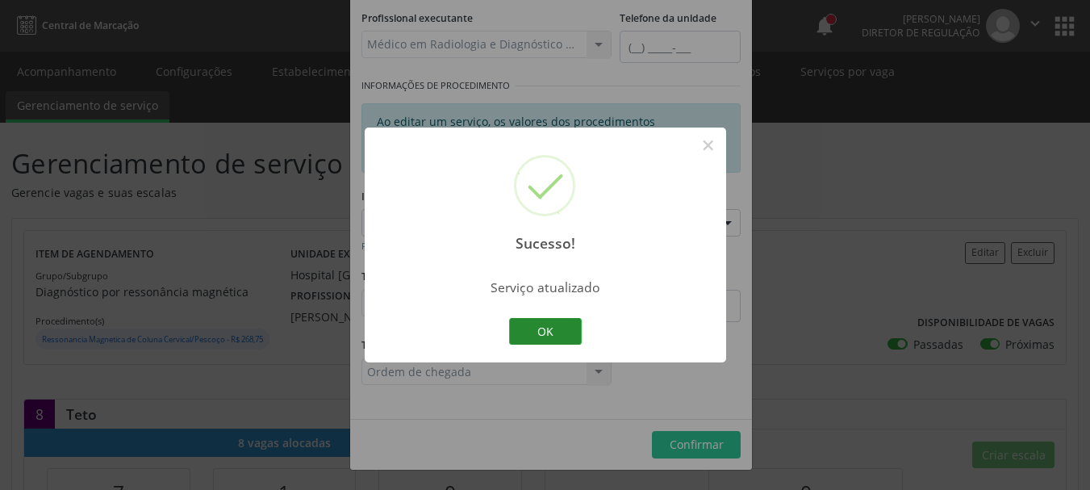
click at [521, 337] on button "OK" at bounding box center [545, 331] width 73 height 27
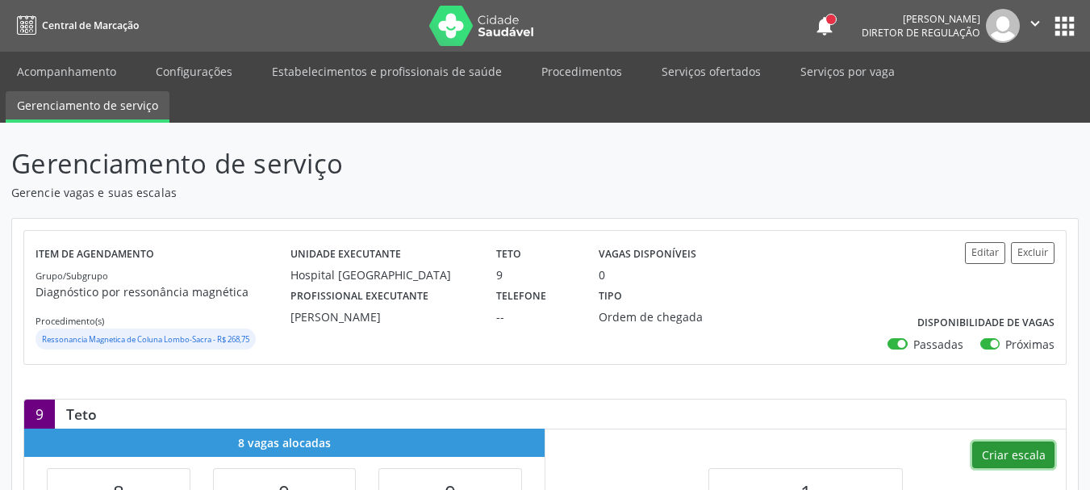
click at [993, 460] on button "Criar escala" at bounding box center [1013, 454] width 82 height 27
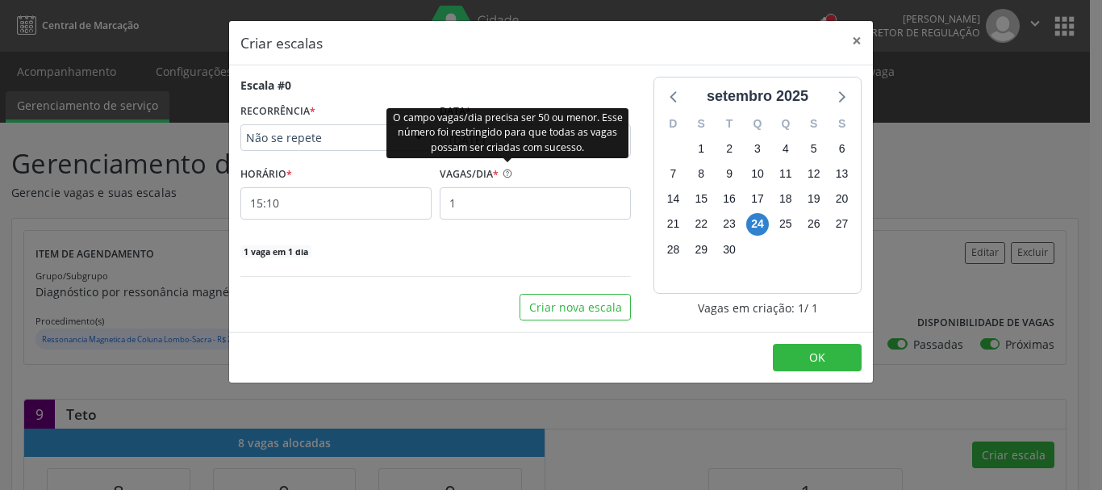
click at [517, 134] on div "O campo vagas/dia precisa ser 50 ou menor. Esse número foi restringido para que…" at bounding box center [508, 132] width 242 height 50
click at [495, 146] on div "O campo vagas/dia precisa ser 50 ou menor. Esse número foi restringido para que…" at bounding box center [508, 132] width 242 height 50
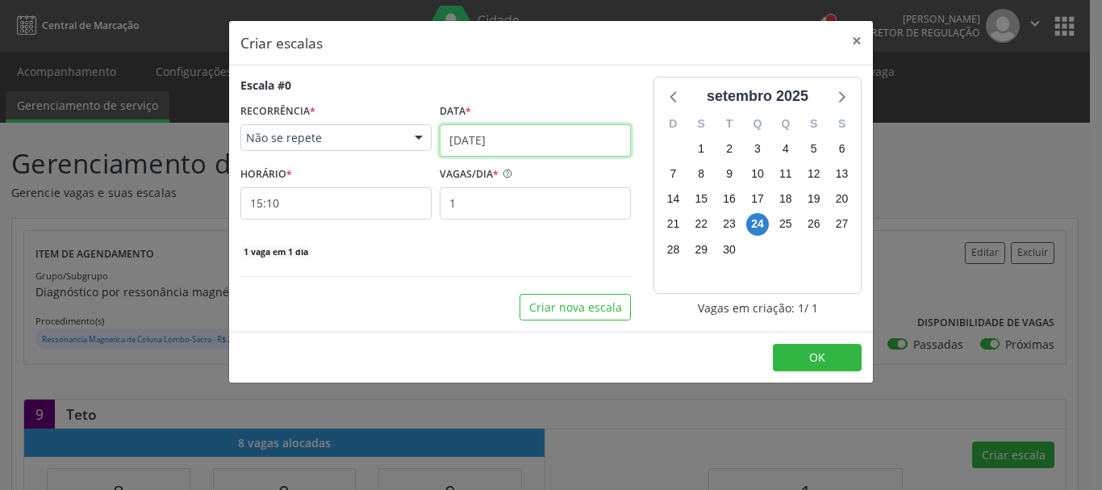
click at [483, 133] on input "[DATE]" at bounding box center [535, 140] width 191 height 32
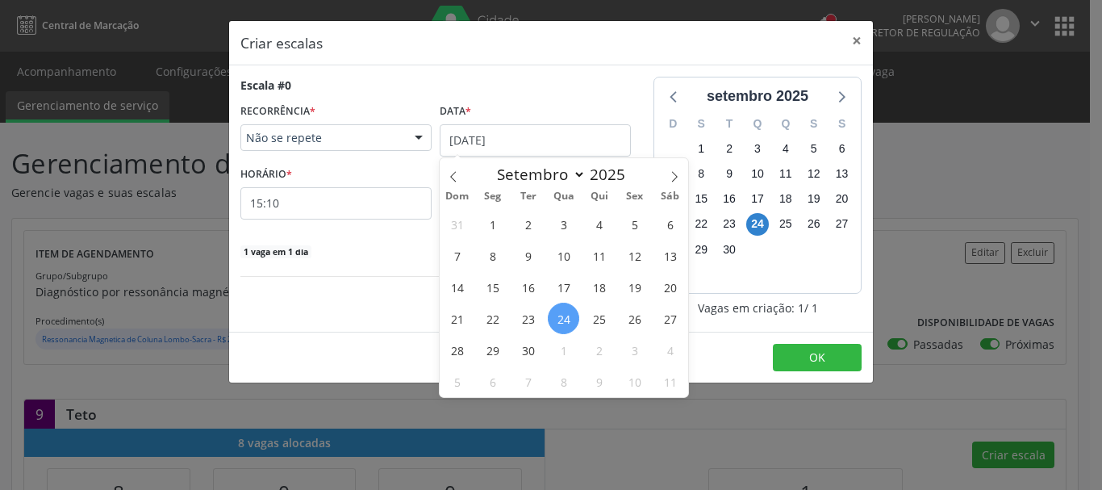
click at [573, 308] on span "24" at bounding box center [563, 318] width 31 height 31
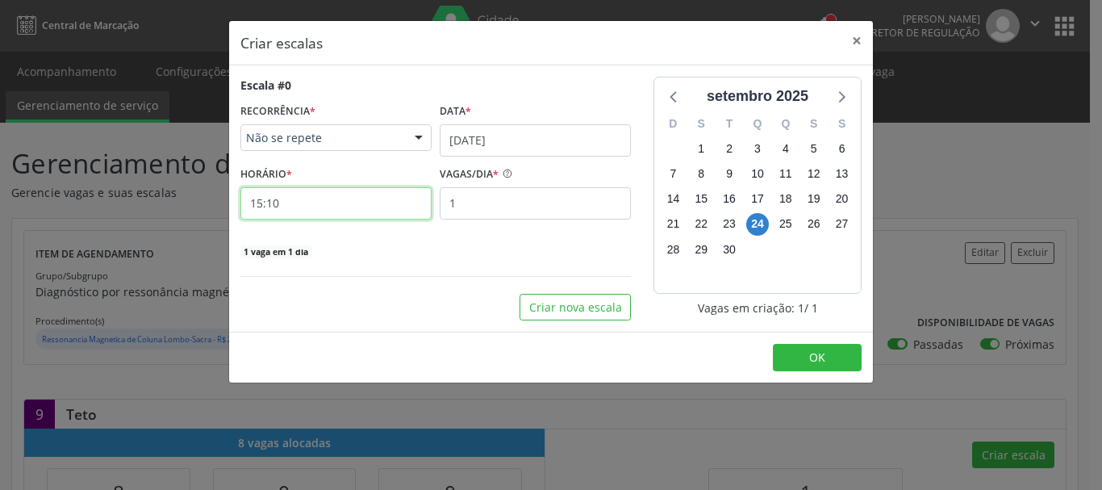
click at [303, 202] on input "15:10" at bounding box center [335, 203] width 191 height 32
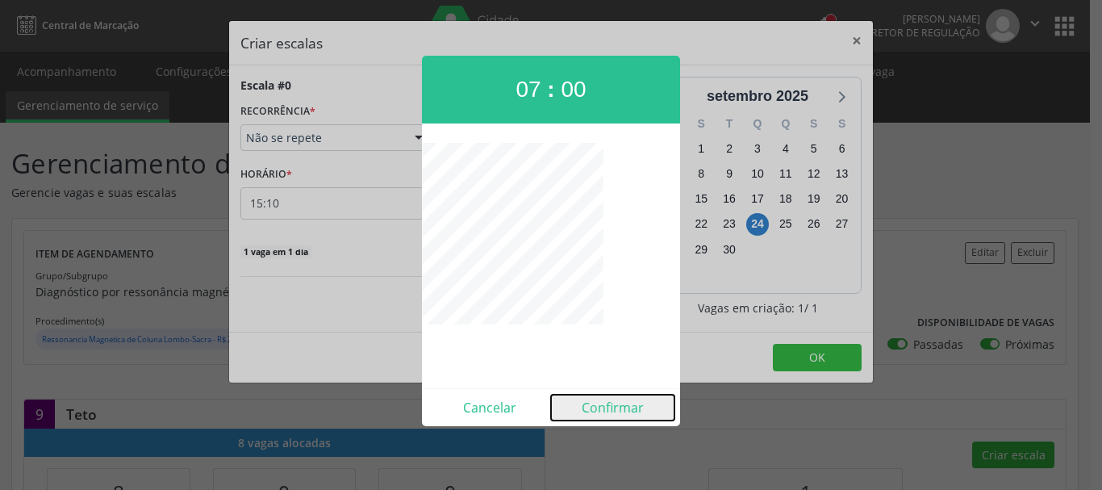
click at [623, 409] on button "Confirmar" at bounding box center [612, 408] width 123 height 26
type input "07:00"
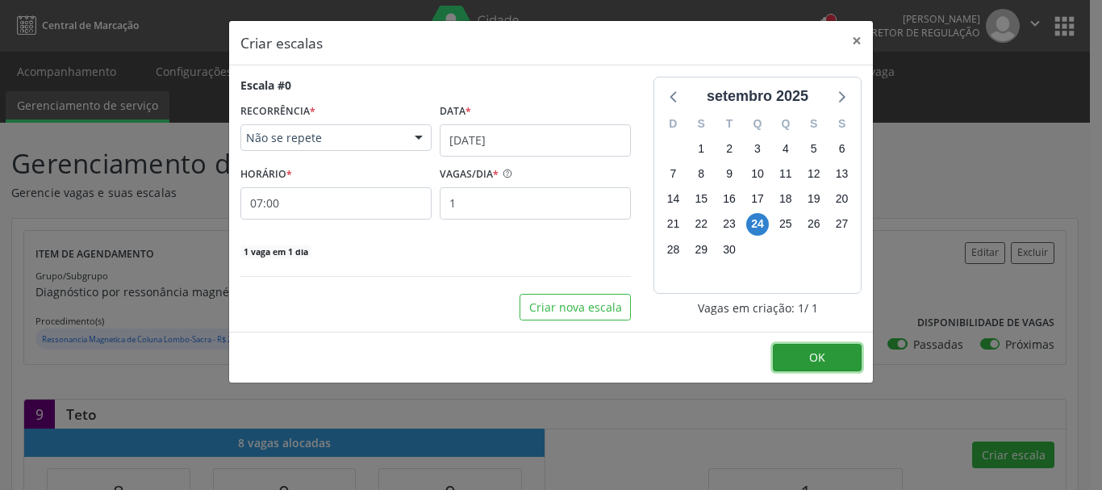
click at [797, 351] on button "OK" at bounding box center [817, 357] width 89 height 27
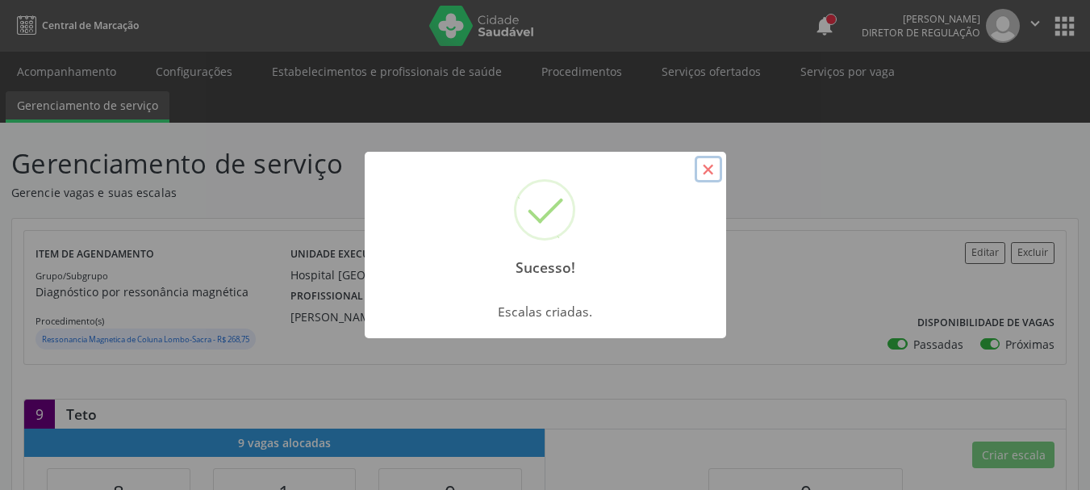
click at [707, 163] on button "×" at bounding box center [708, 169] width 27 height 27
